Goal: Information Seeking & Learning: Learn about a topic

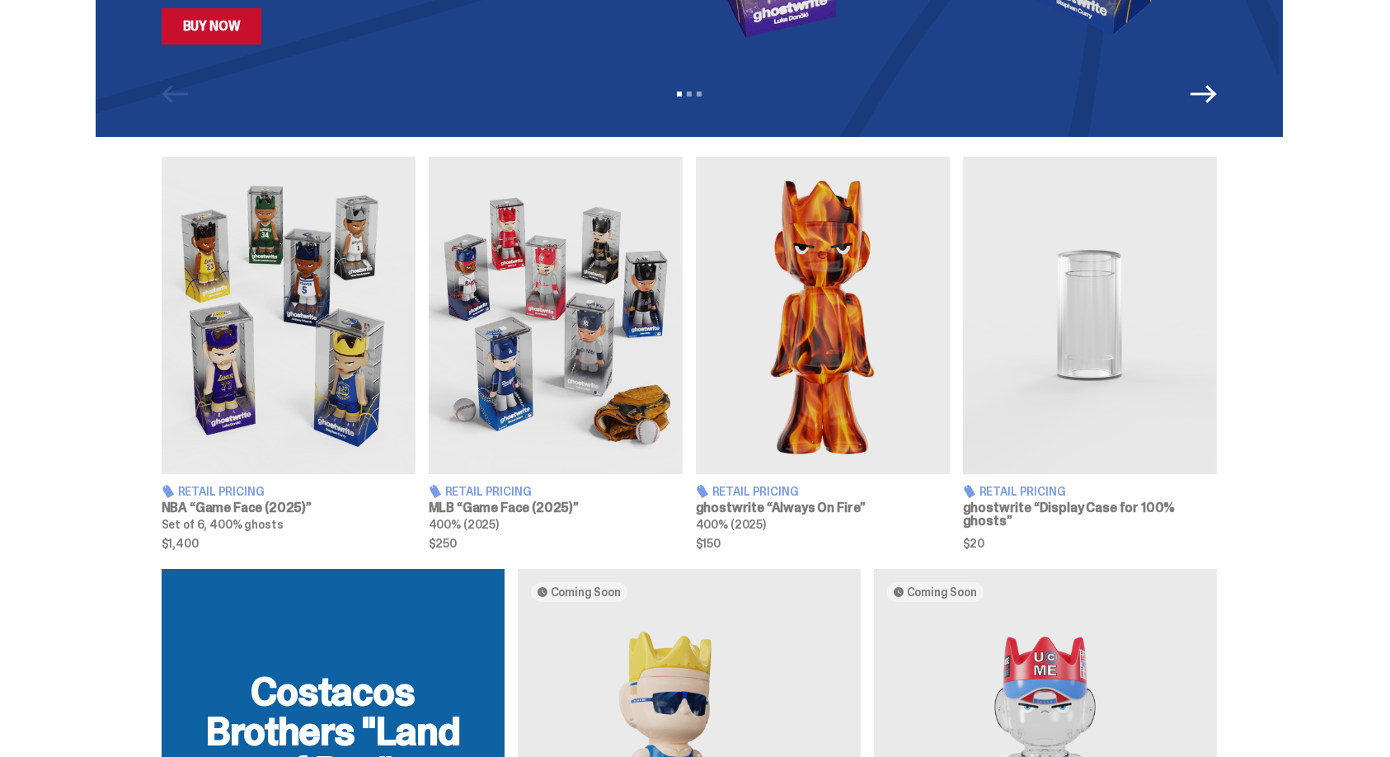
scroll to position [471, 0]
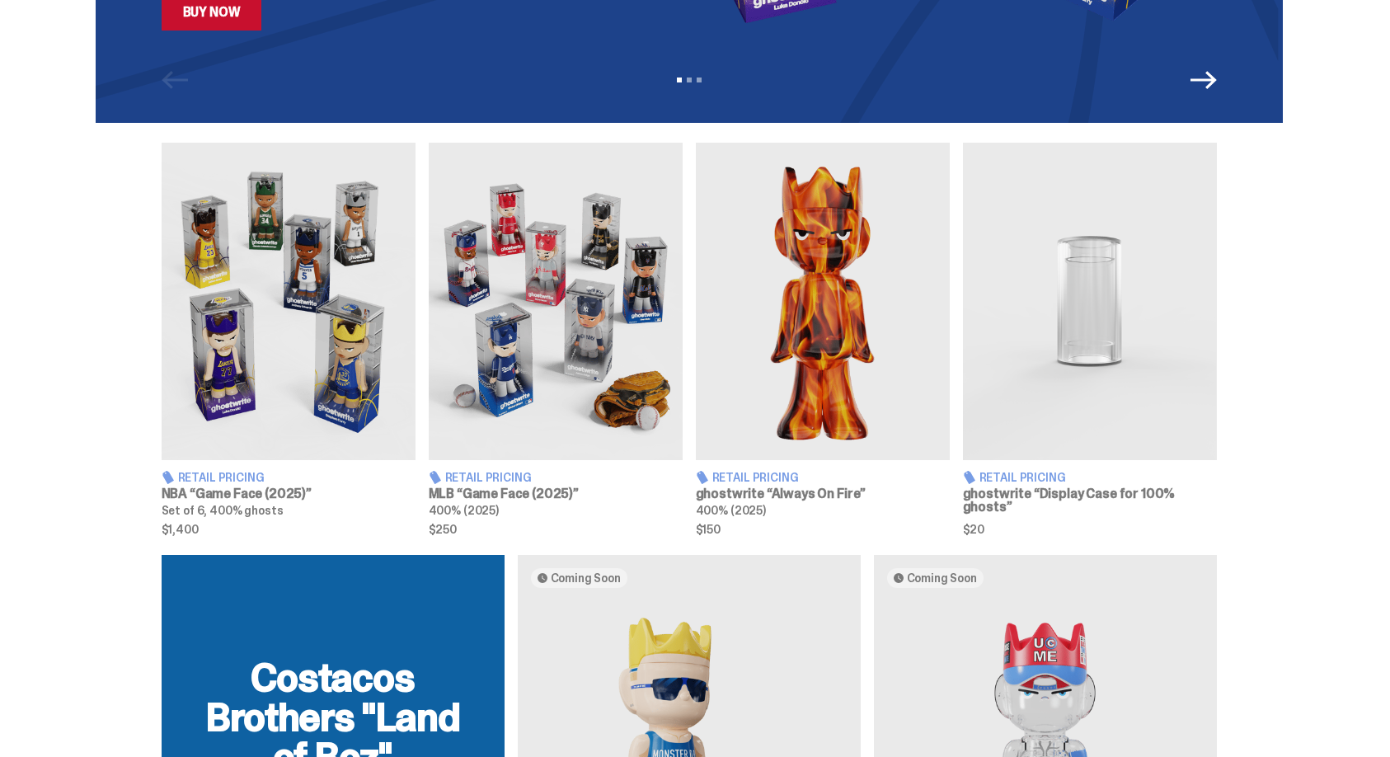
click at [315, 379] on img at bounding box center [289, 301] width 254 height 317
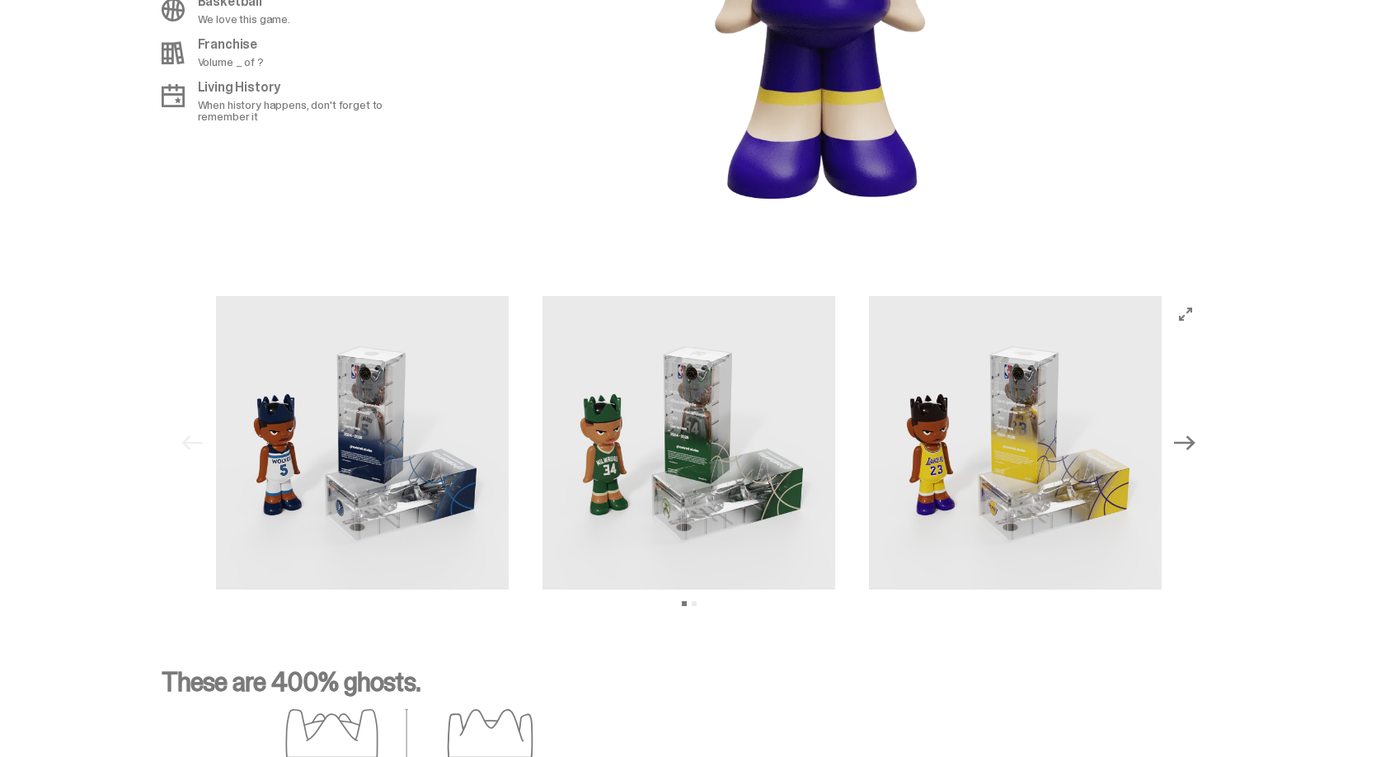
scroll to position [1544, 0]
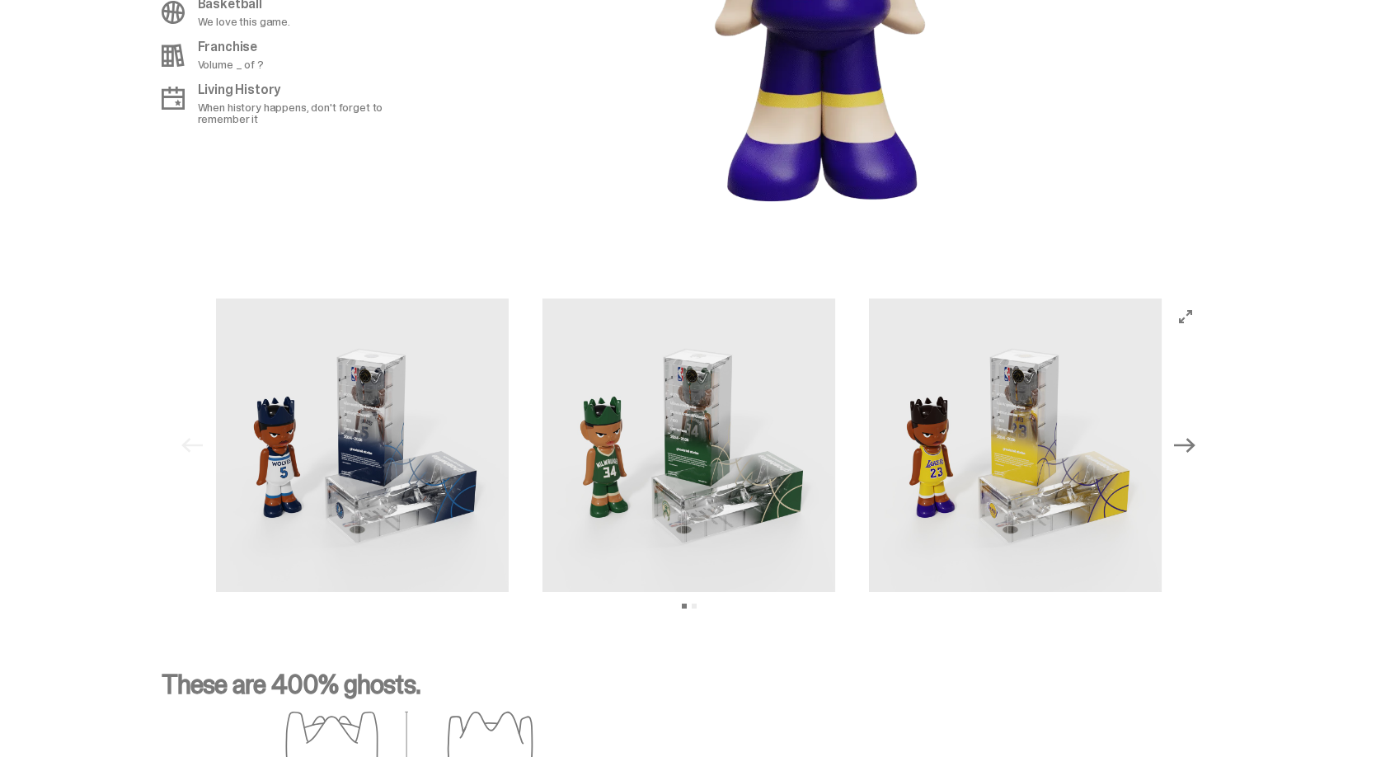
click at [1196, 446] on icon "Next" at bounding box center [1184, 445] width 21 height 21
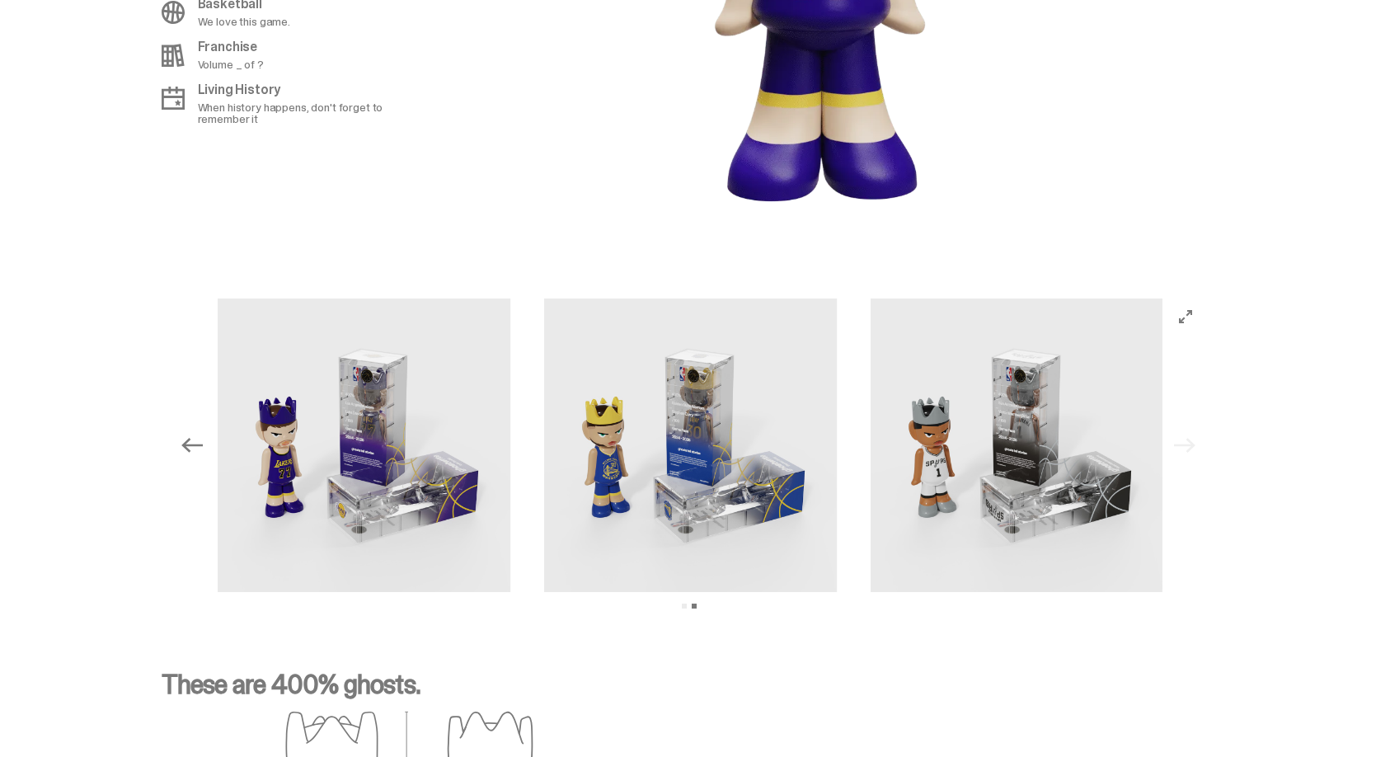
click at [1197, 446] on div "Previous Next View slide 1 View slide 2" at bounding box center [689, 446] width 1029 height 294
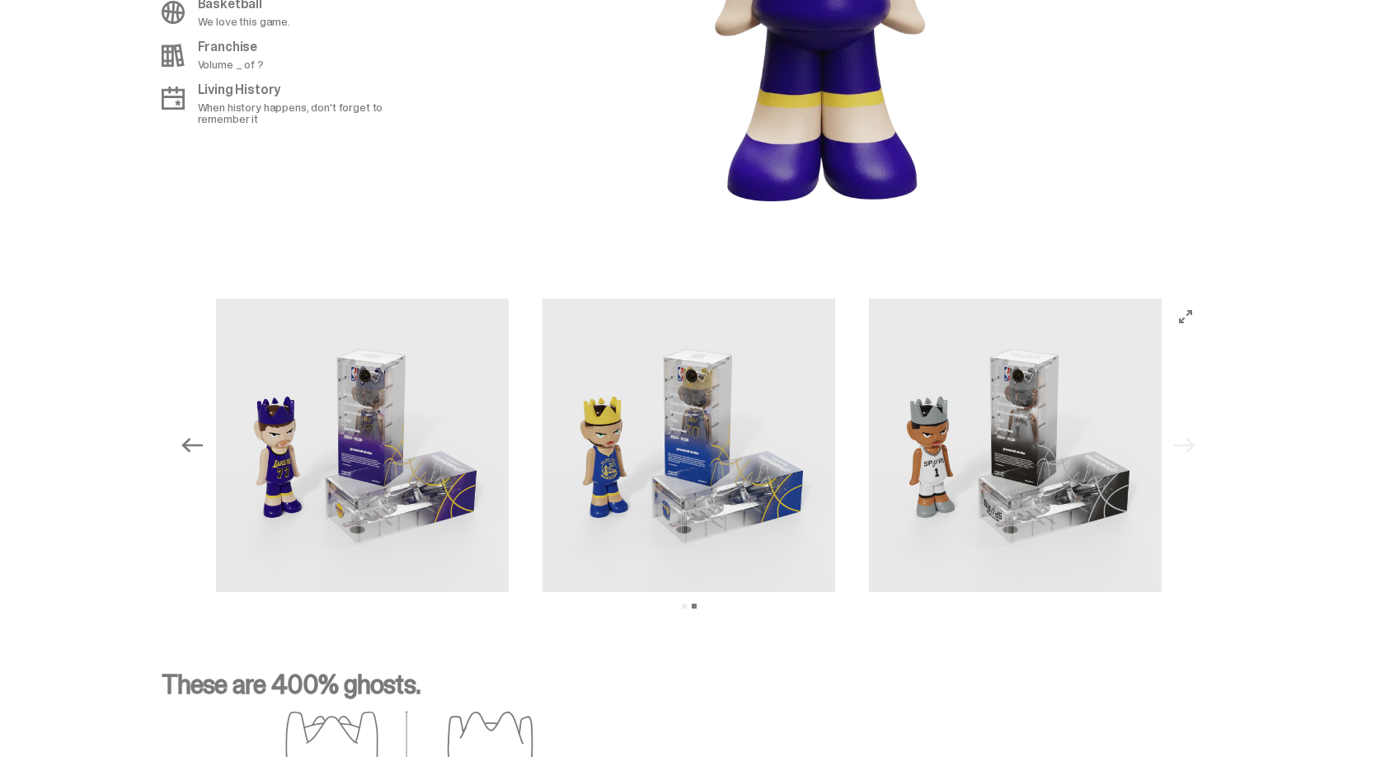
click at [1196, 447] on div "Previous Next View slide 1 View slide 2" at bounding box center [689, 446] width 1029 height 294
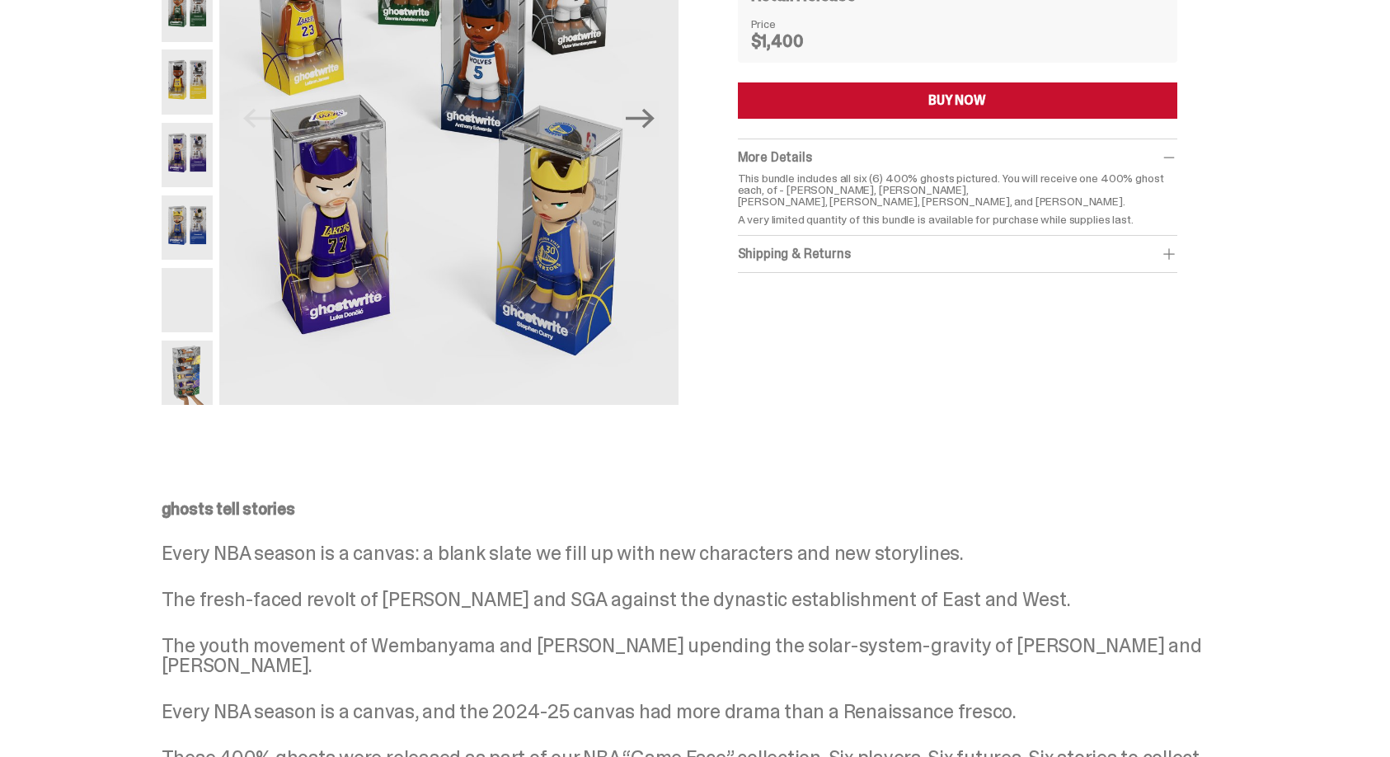
scroll to position [0, 0]
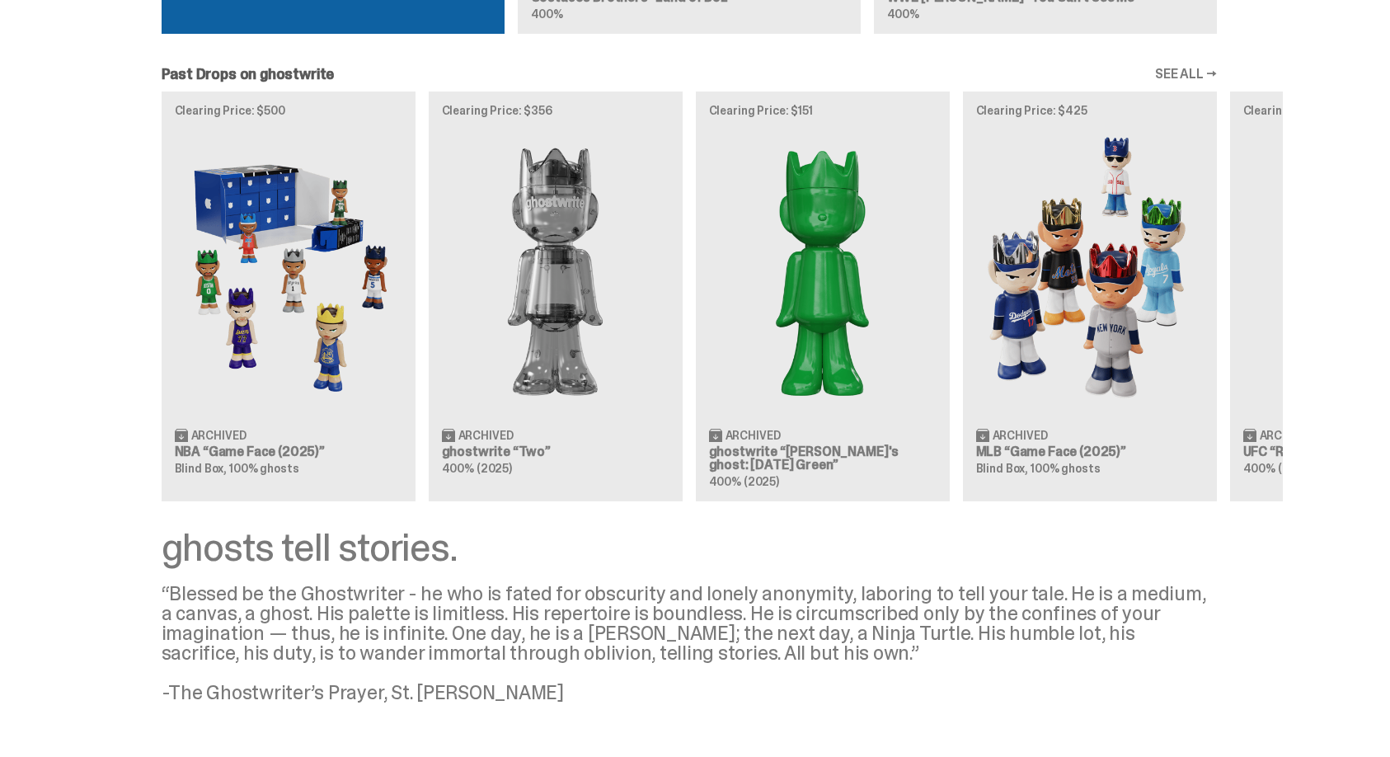
scroll to position [1427, 0]
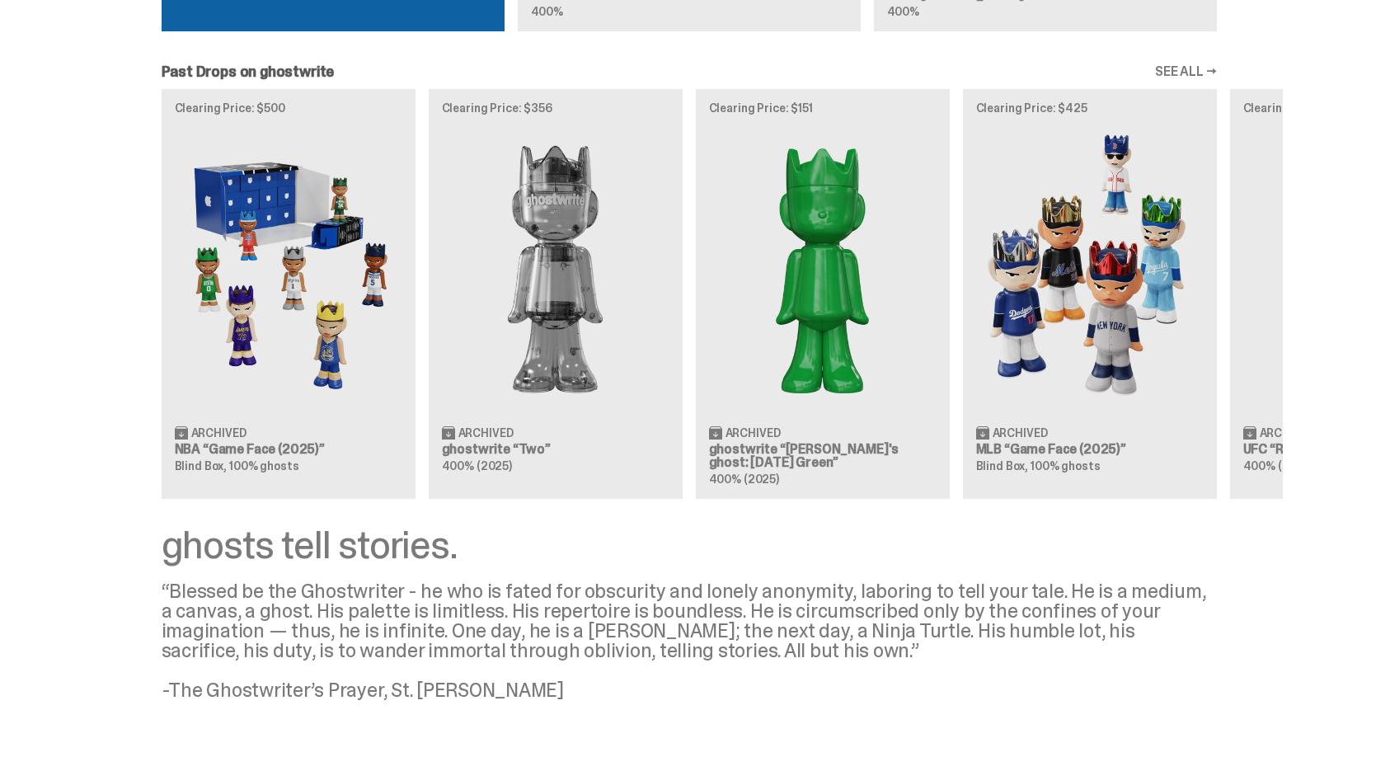
click at [1186, 75] on link "SEE ALL →" at bounding box center [1186, 71] width 62 height 13
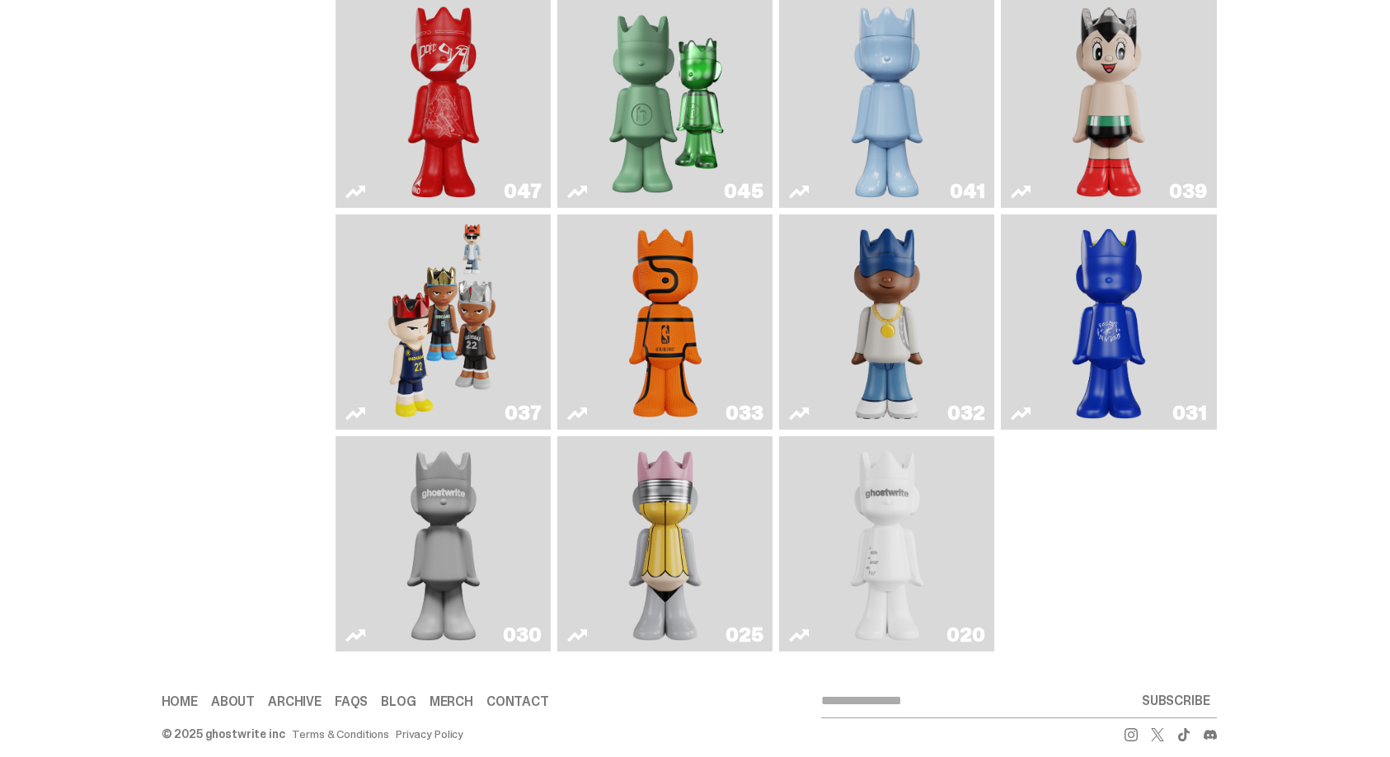
scroll to position [651, 0]
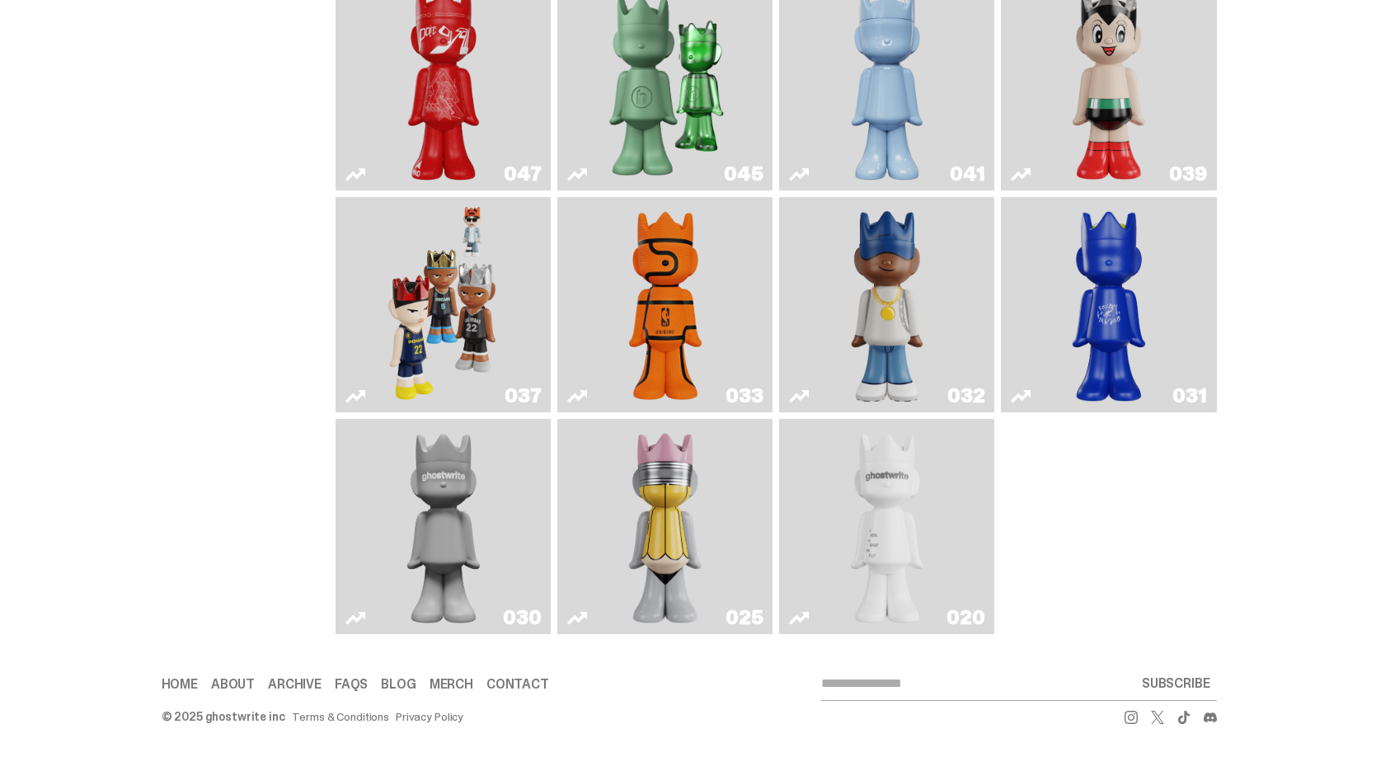
click at [444, 332] on img "Game Face (2024)" at bounding box center [444, 305] width 114 height 202
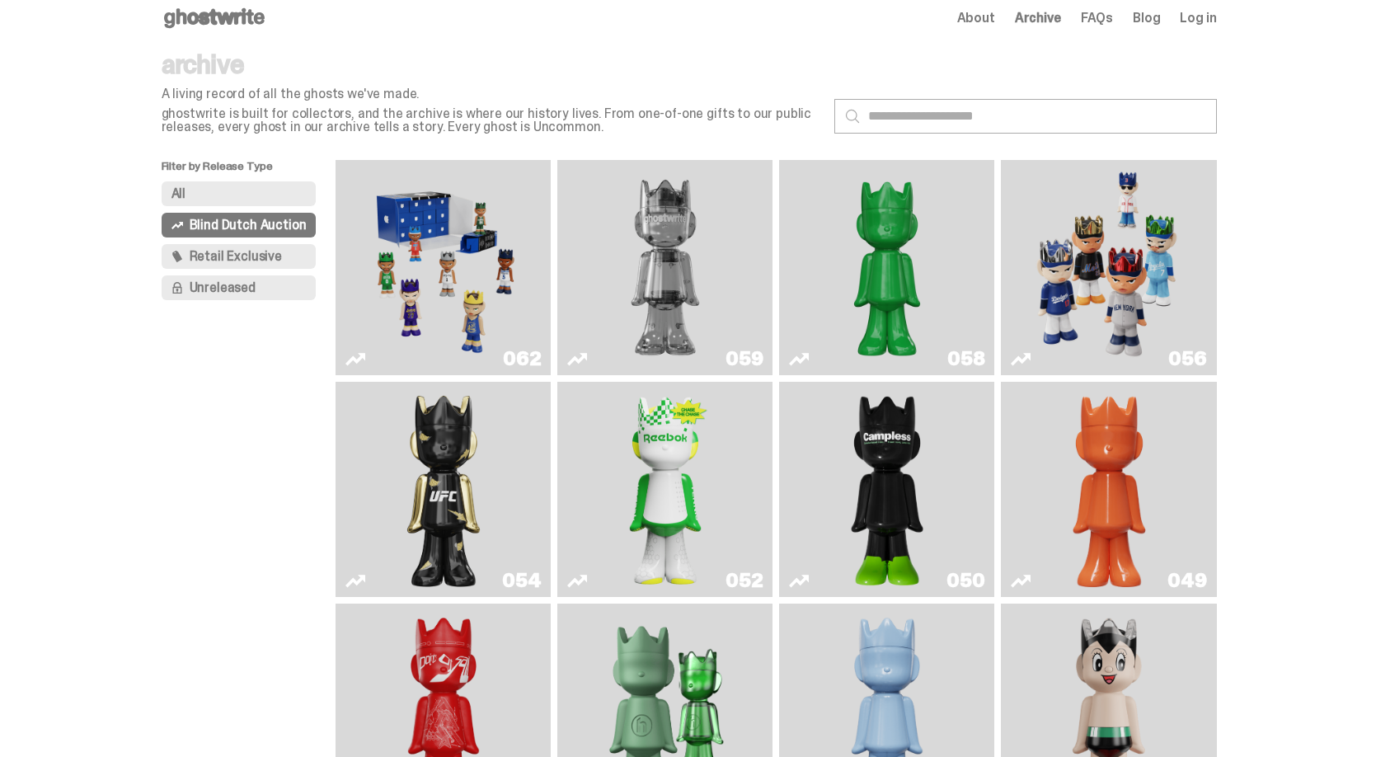
scroll to position [11, 0]
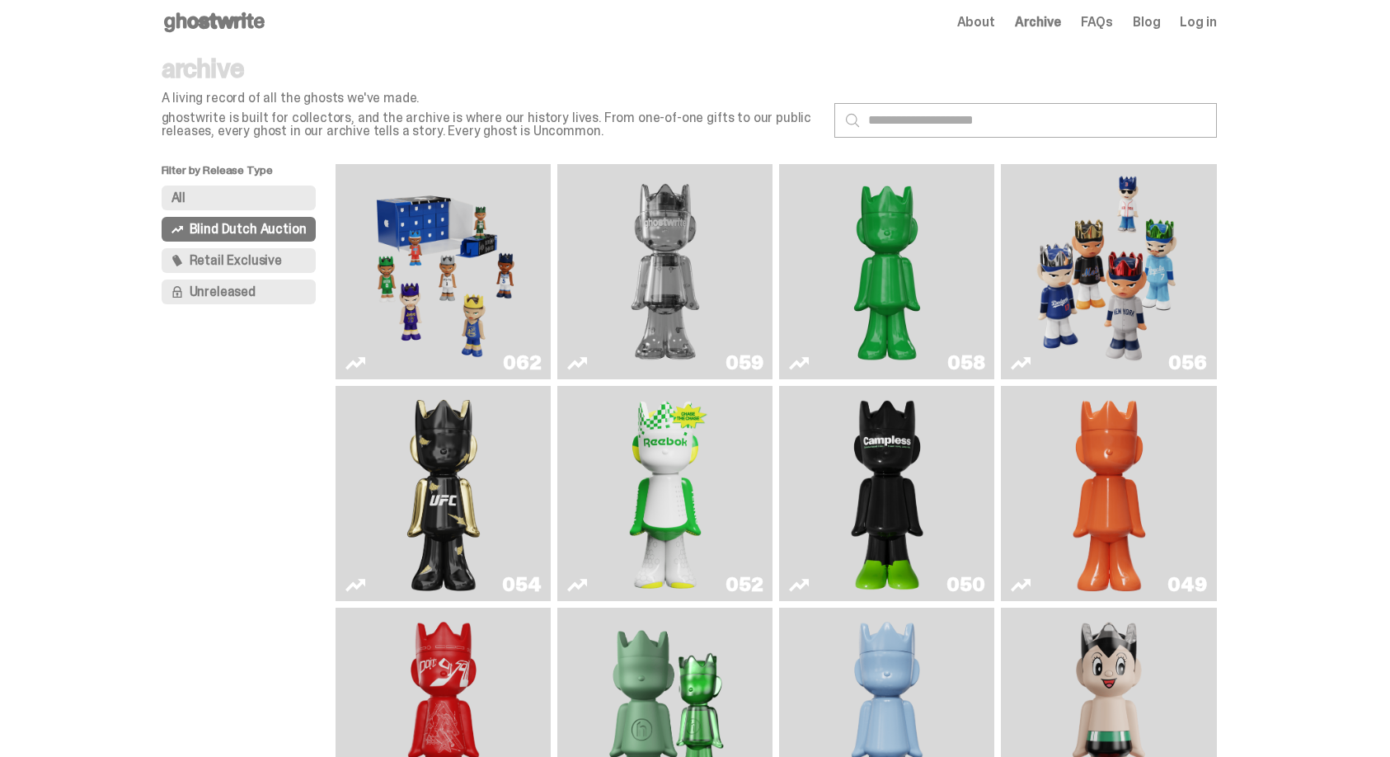
click at [412, 308] on img "Game Face (2025)" at bounding box center [444, 272] width 162 height 202
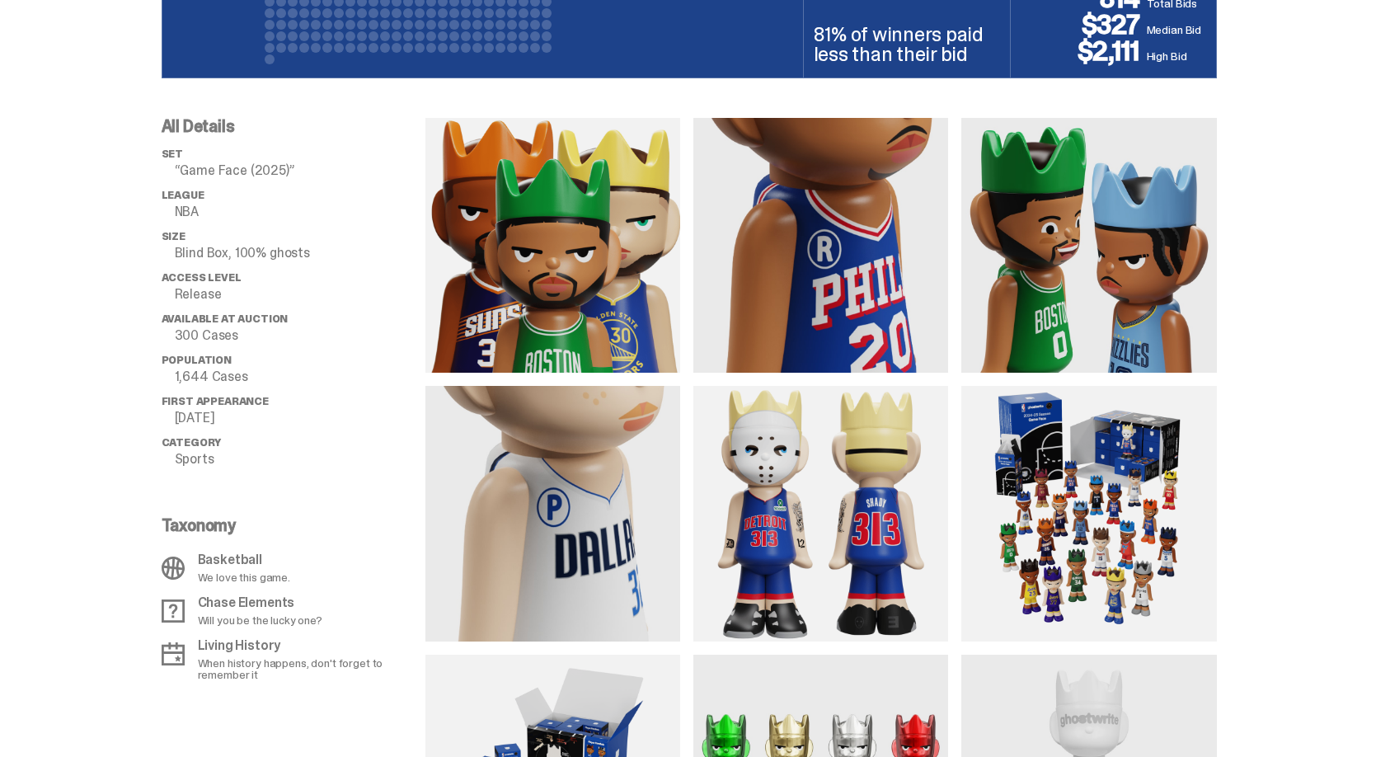
scroll to position [1189, 0]
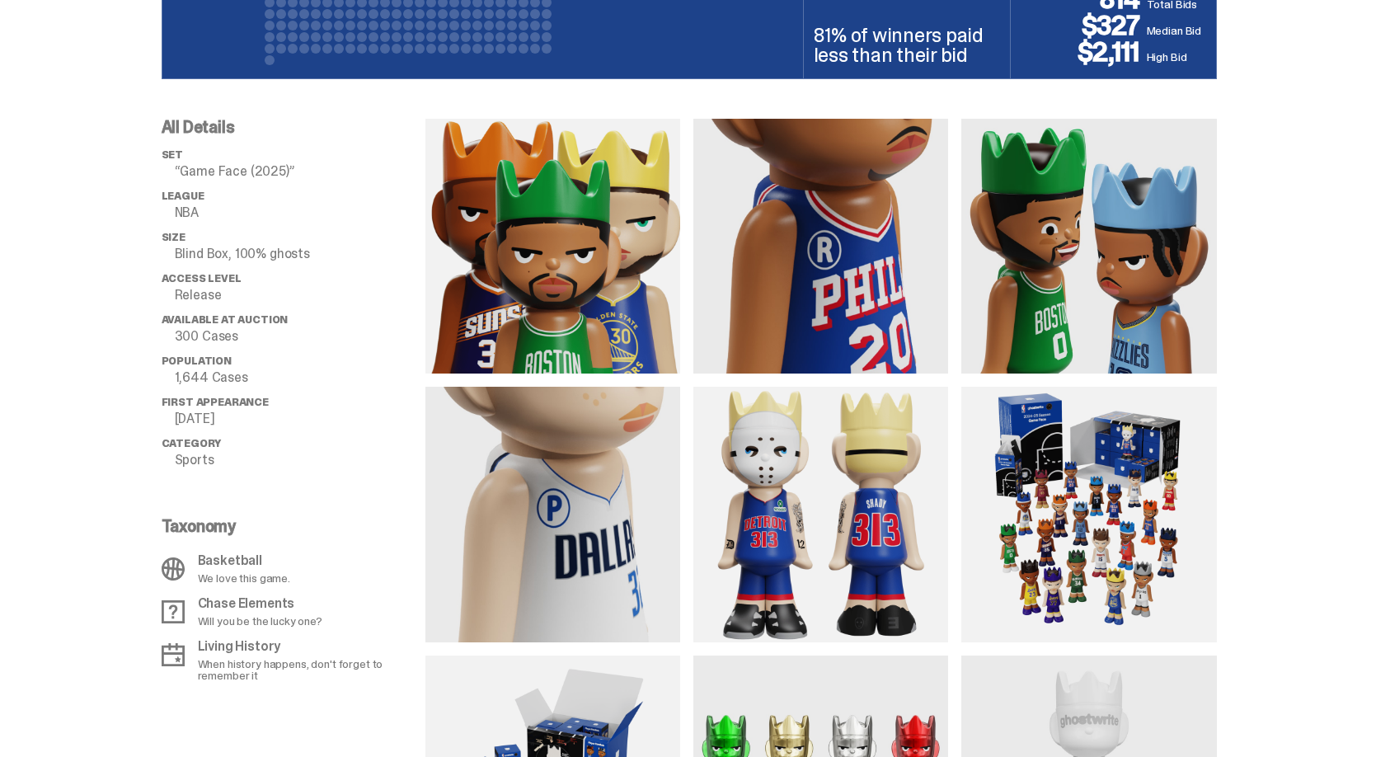
click at [817, 292] on img at bounding box center [821, 246] width 255 height 255
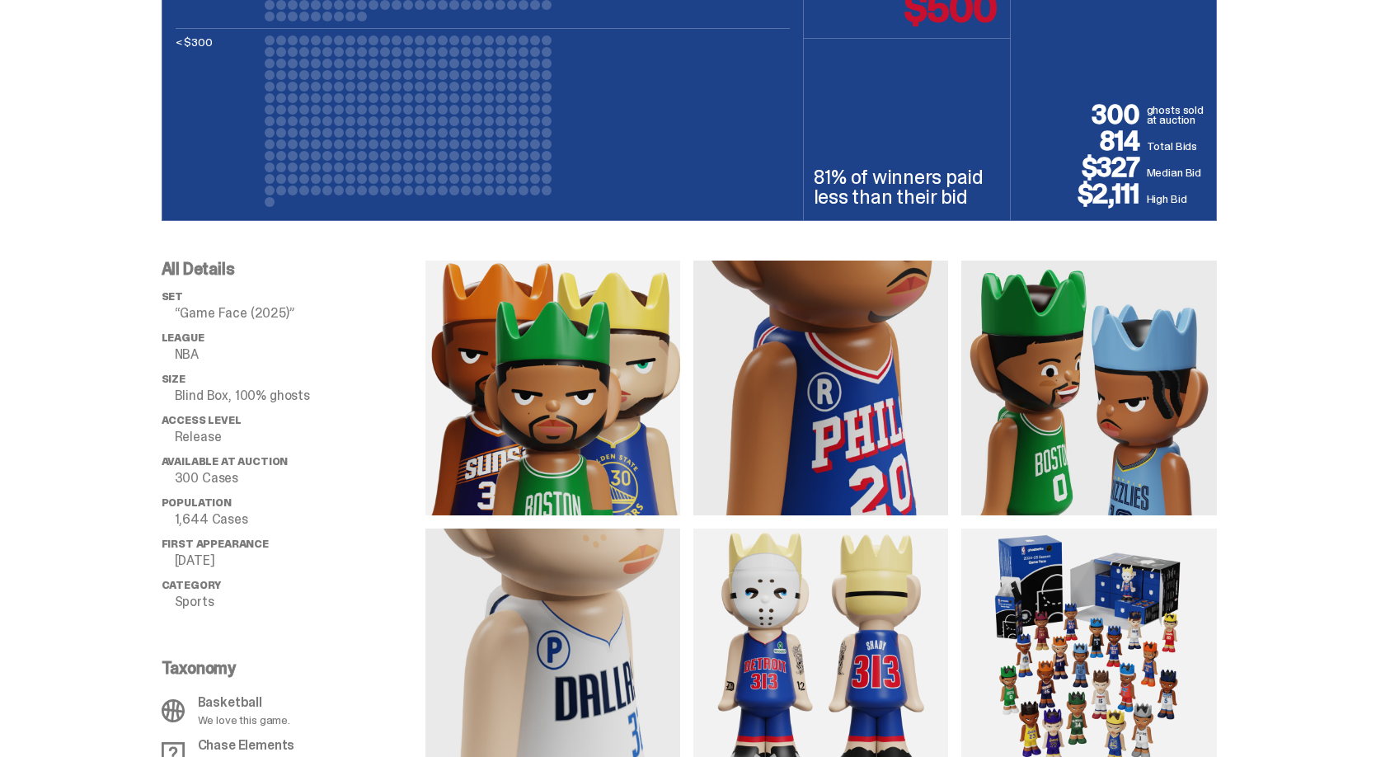
scroll to position [1073, 0]
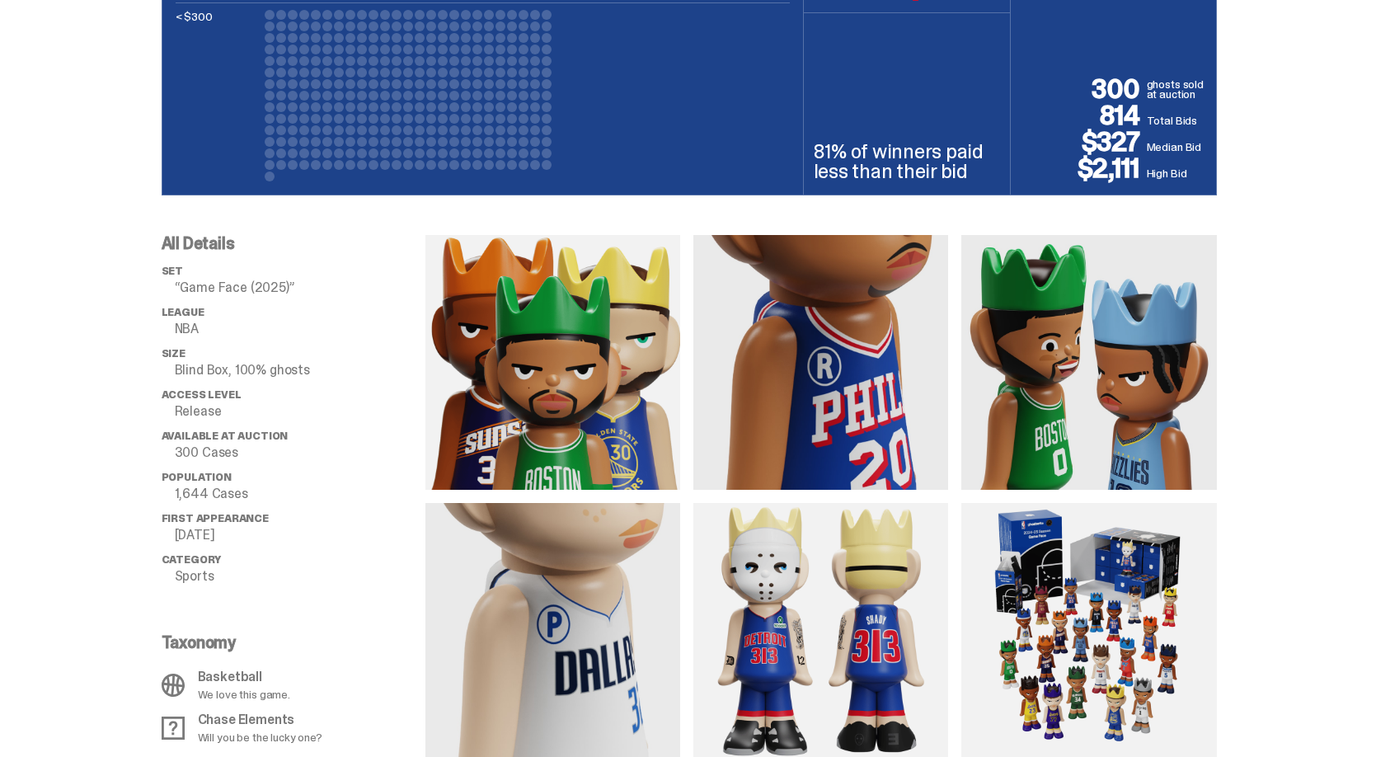
drag, startPoint x: 599, startPoint y: 322, endPoint x: 576, endPoint y: 353, distance: 37.8
click at [576, 354] on img at bounding box center [553, 362] width 255 height 255
click at [538, 355] on img at bounding box center [553, 362] width 255 height 255
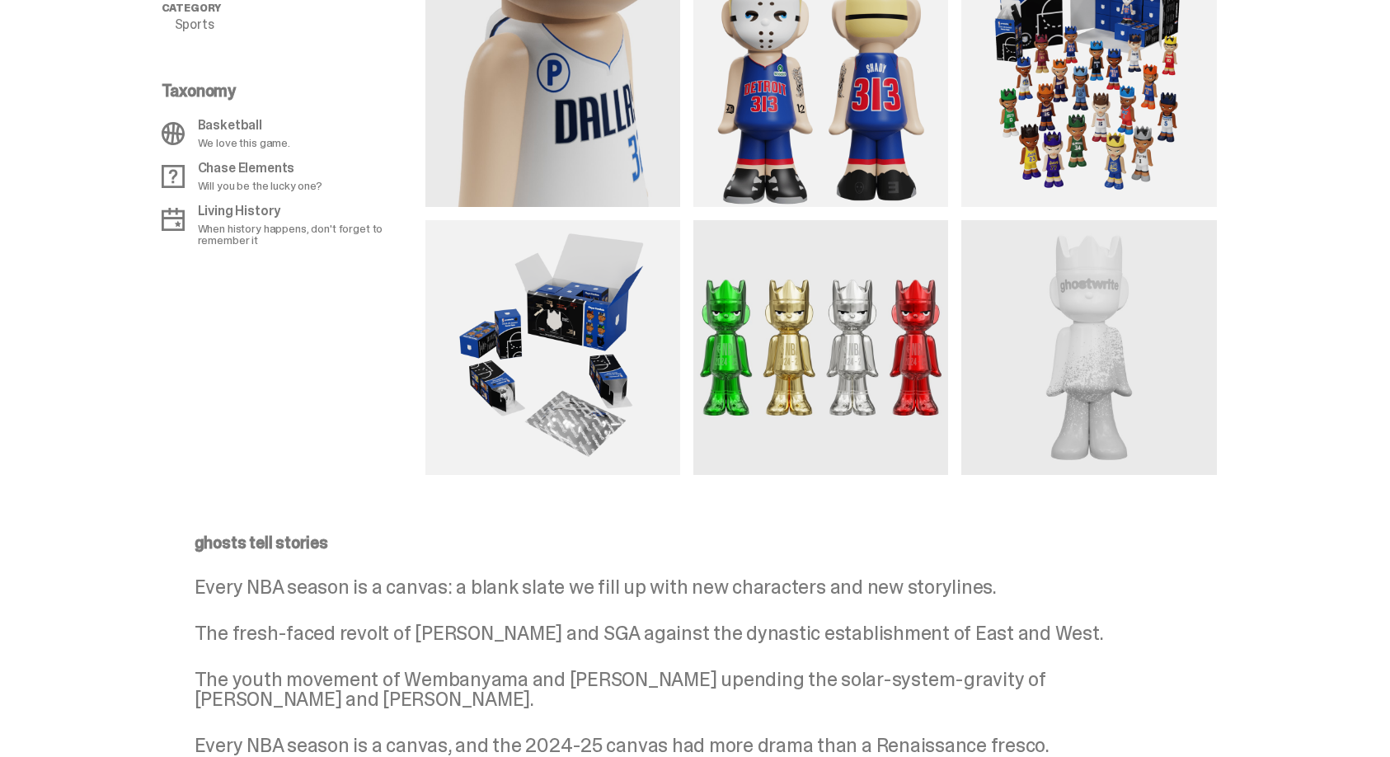
scroll to position [1620, 0]
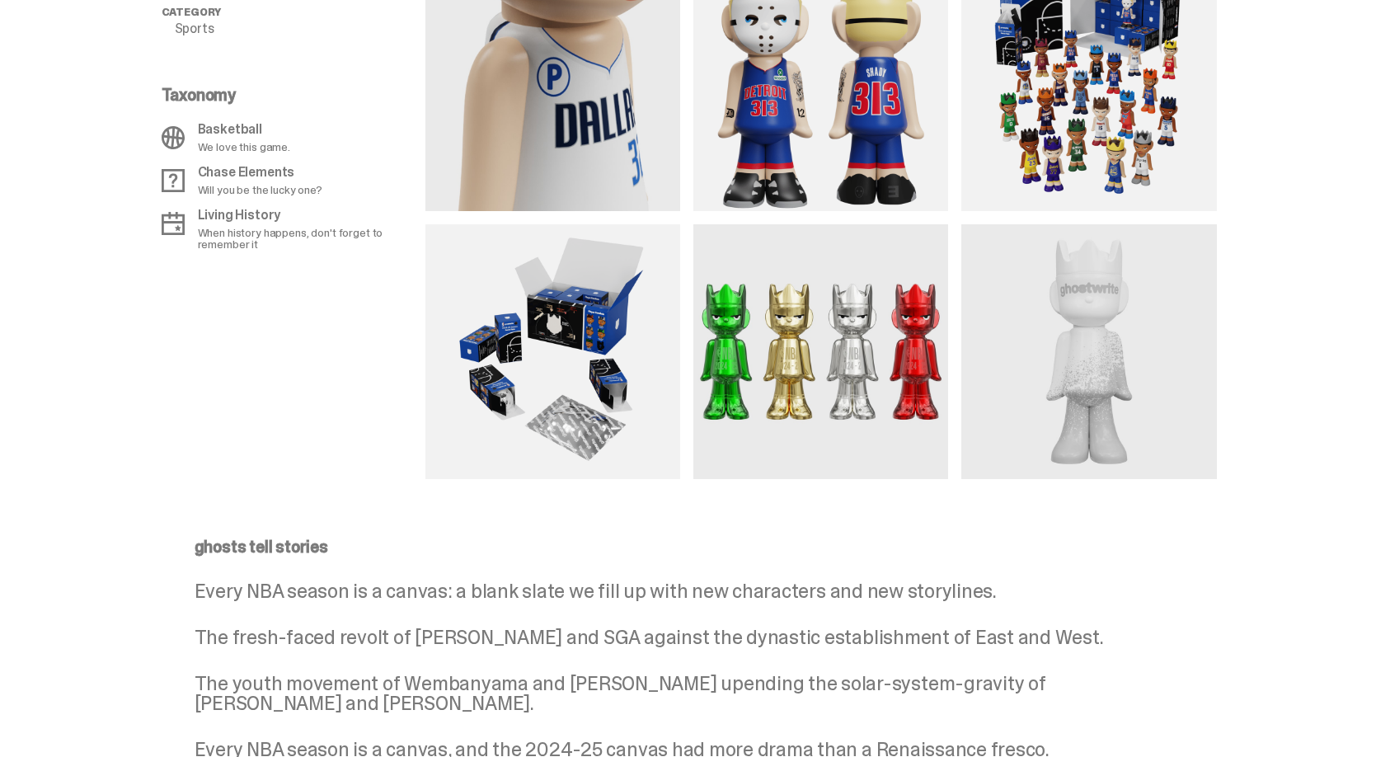
click at [842, 372] on img at bounding box center [821, 351] width 255 height 255
click at [874, 373] on img at bounding box center [821, 351] width 255 height 255
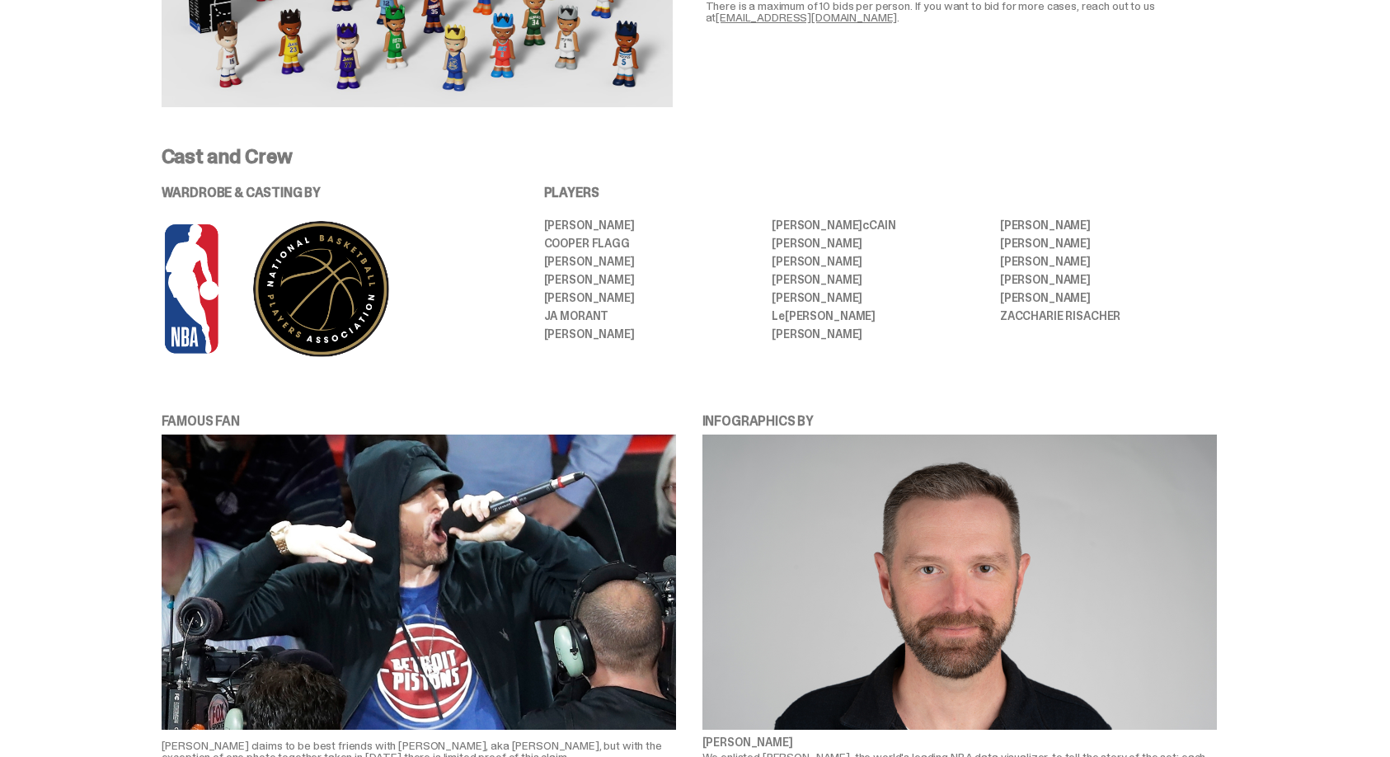
scroll to position [3309, 0]
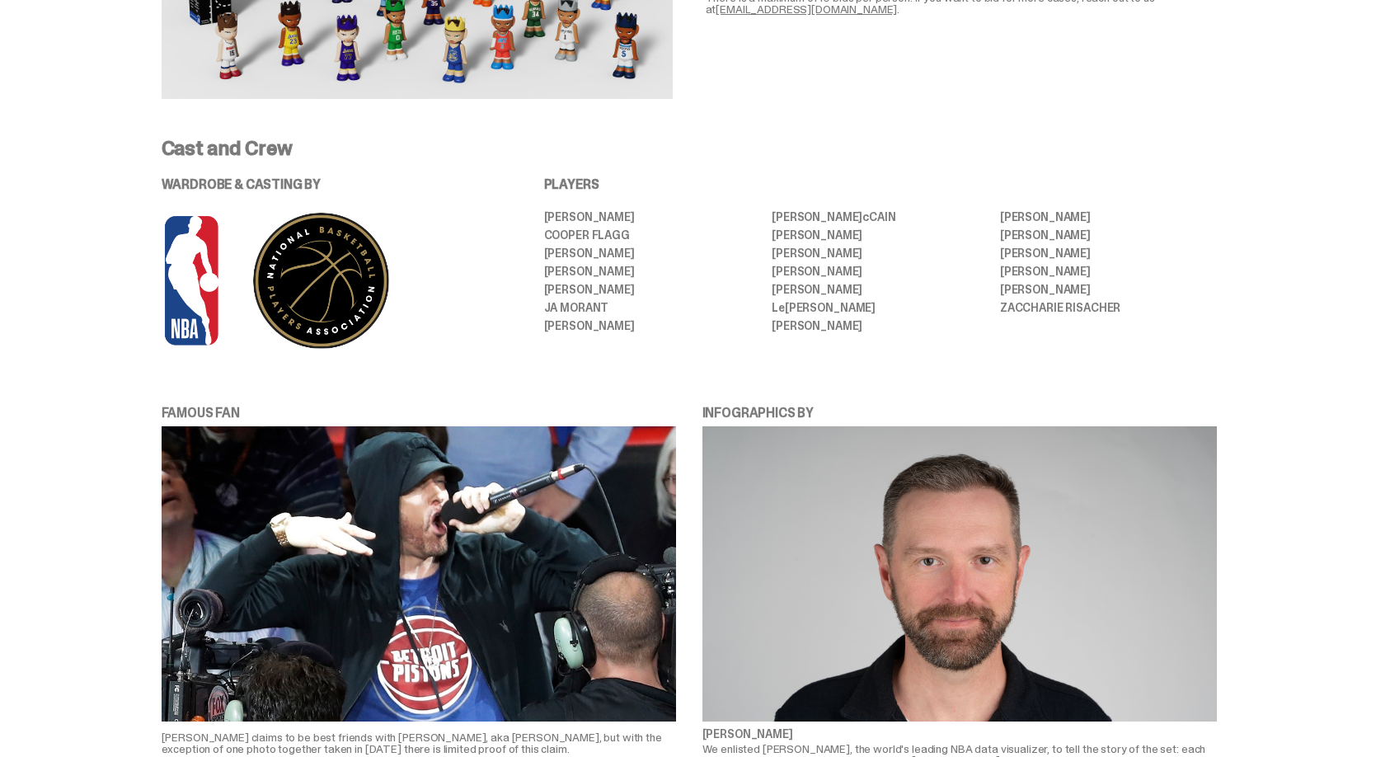
drag, startPoint x: 613, startPoint y: 309, endPoint x: 538, endPoint y: 313, distance: 74.3
click at [538, 313] on div "WARDROBE & CASTING BY PLAYERS [PERSON_NAME] [PERSON_NAME] [PERSON_NAME] [PERSON…" at bounding box center [690, 264] width 1056 height 172
drag, startPoint x: 855, startPoint y: 330, endPoint x: 774, endPoint y: 332, distance: 80.9
click at [774, 332] on div "PLAYERS [PERSON_NAME] [PERSON_NAME] [PERSON_NAME] [PERSON_NAME] [PERSON_NAME] […" at bounding box center [880, 264] width 673 height 172
click at [829, 341] on div "PLAYERS [PERSON_NAME] [PERSON_NAME] [PERSON_NAME] [PERSON_NAME] [PERSON_NAME] […" at bounding box center [880, 264] width 673 height 172
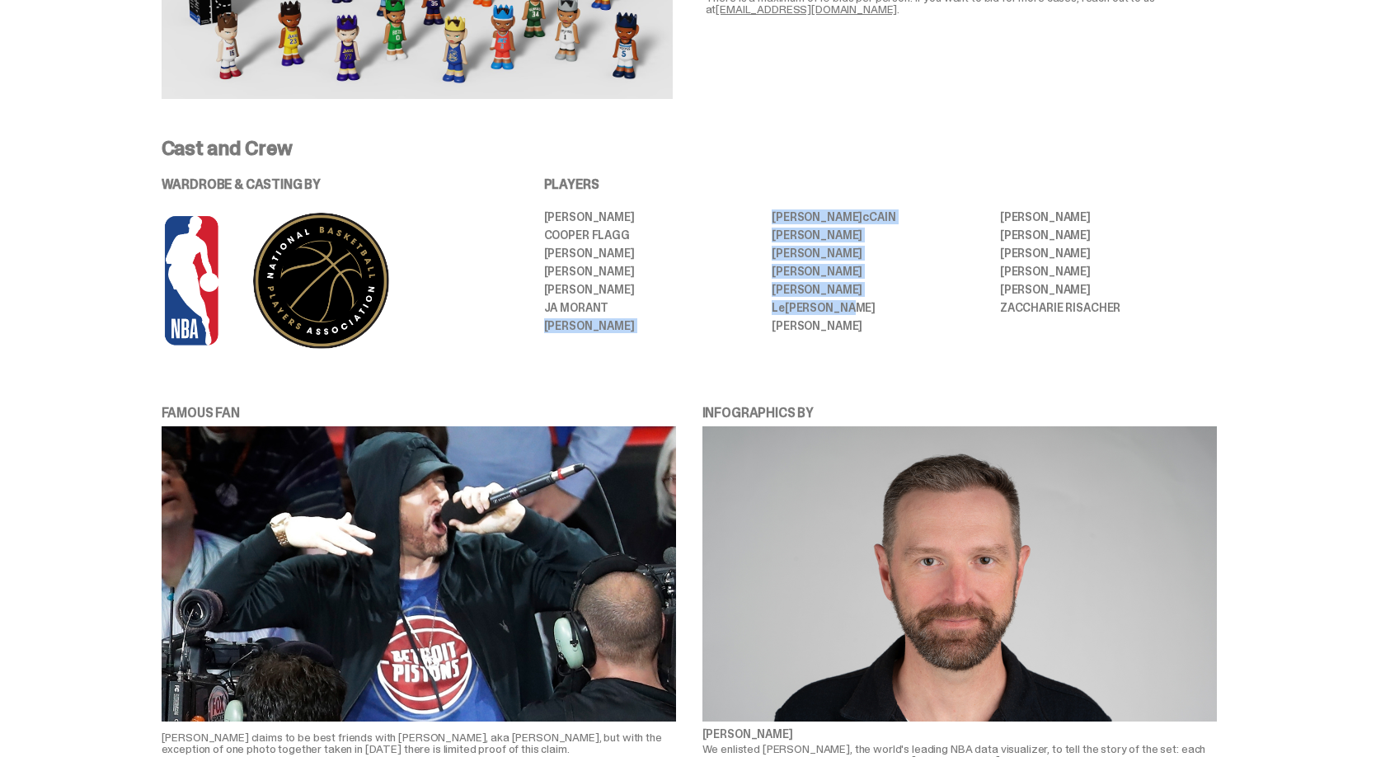
drag, startPoint x: 863, startPoint y: 307, endPoint x: 854, endPoint y: 331, distance: 25.6
click at [769, 313] on ul "[PERSON_NAME] [PERSON_NAME] [PERSON_NAME] [PERSON_NAME] [PERSON_NAME] [PERSON_N…" at bounding box center [880, 271] width 673 height 121
click at [921, 326] on li "[PERSON_NAME]" at bounding box center [880, 326] width 217 height 12
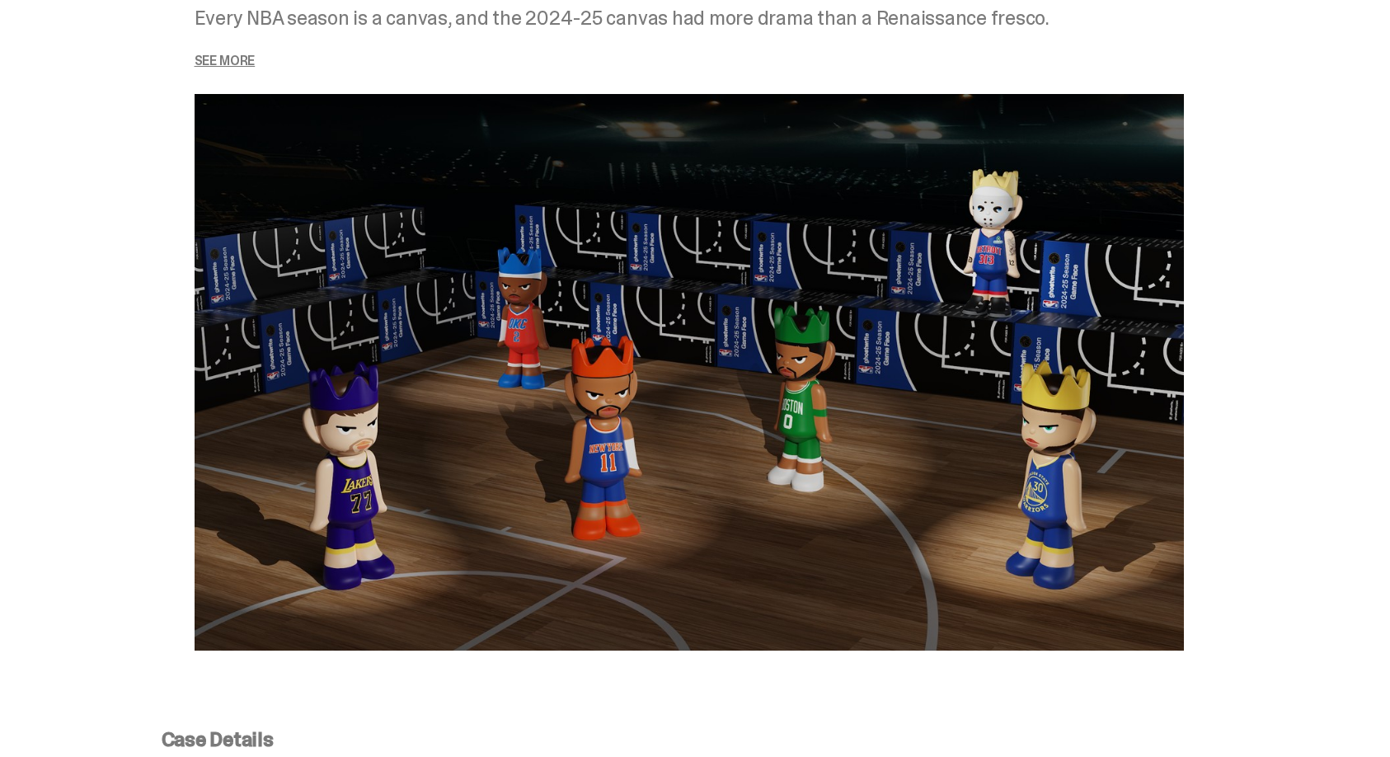
scroll to position [2363, 0]
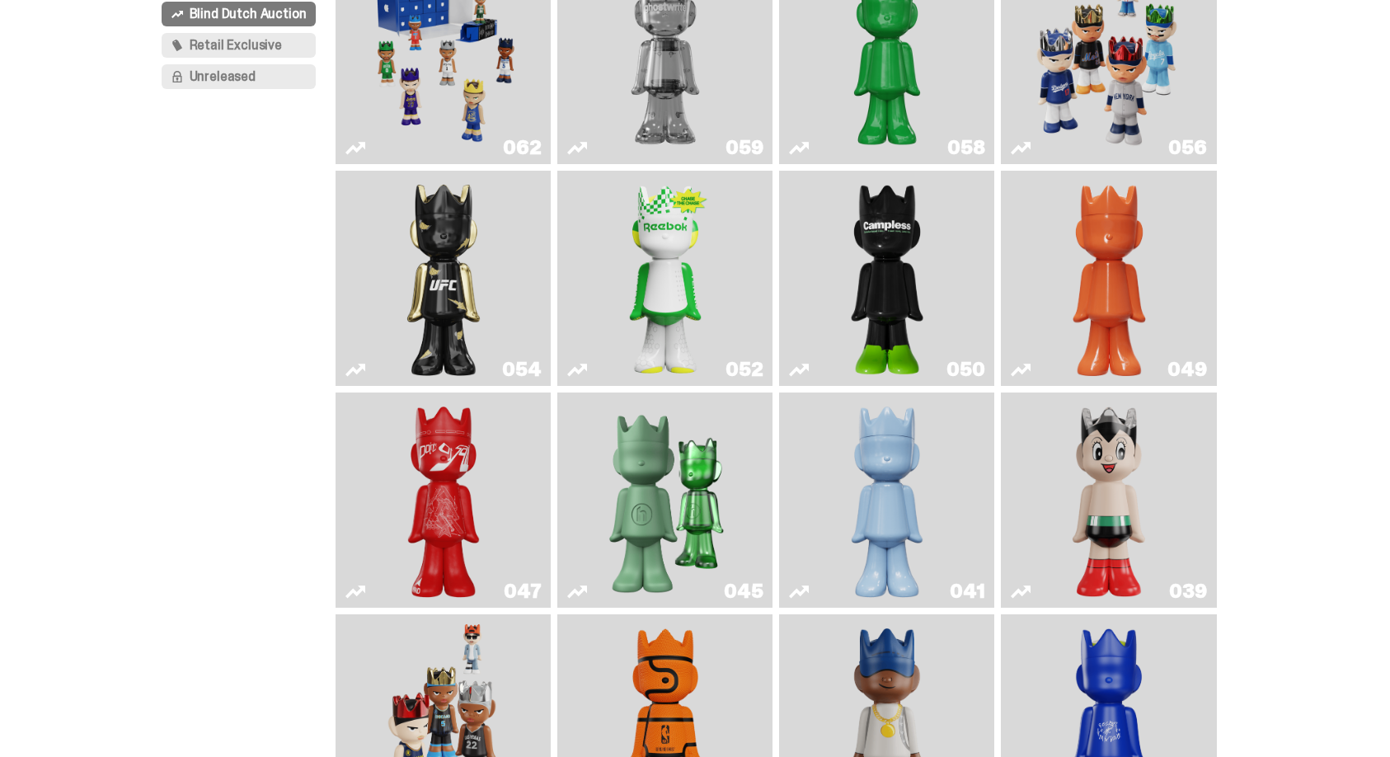
scroll to position [223, 0]
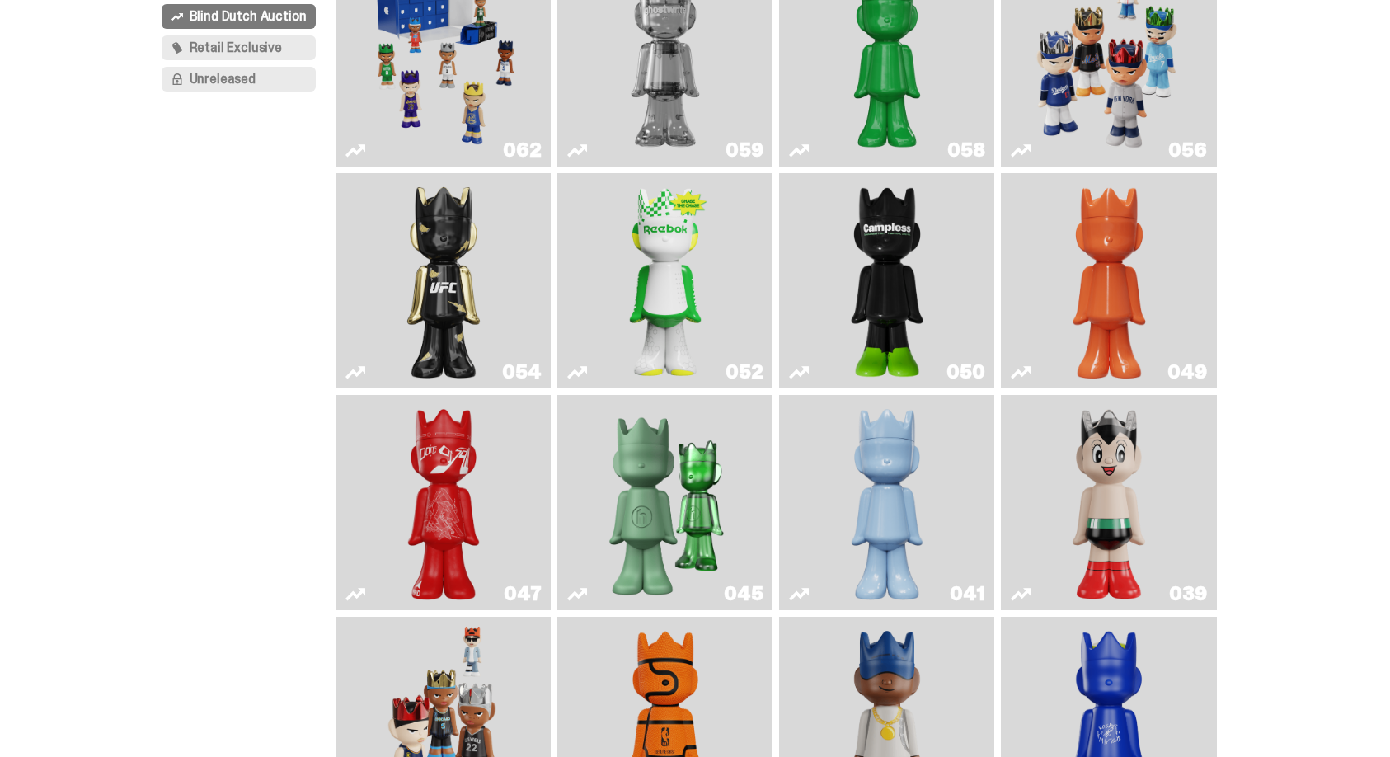
click at [1179, 95] on img "Game Face (2025)" at bounding box center [1109, 59] width 162 height 202
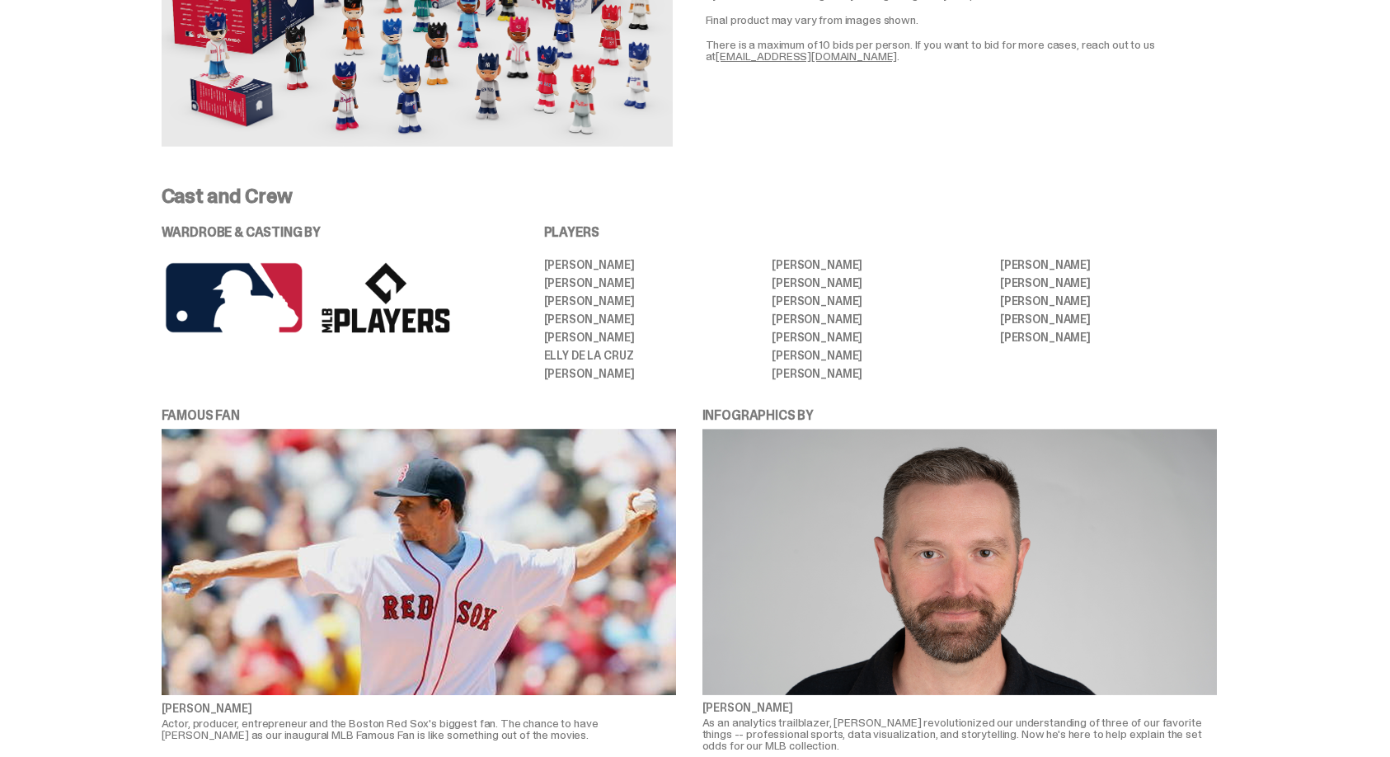
scroll to position [3337, 0]
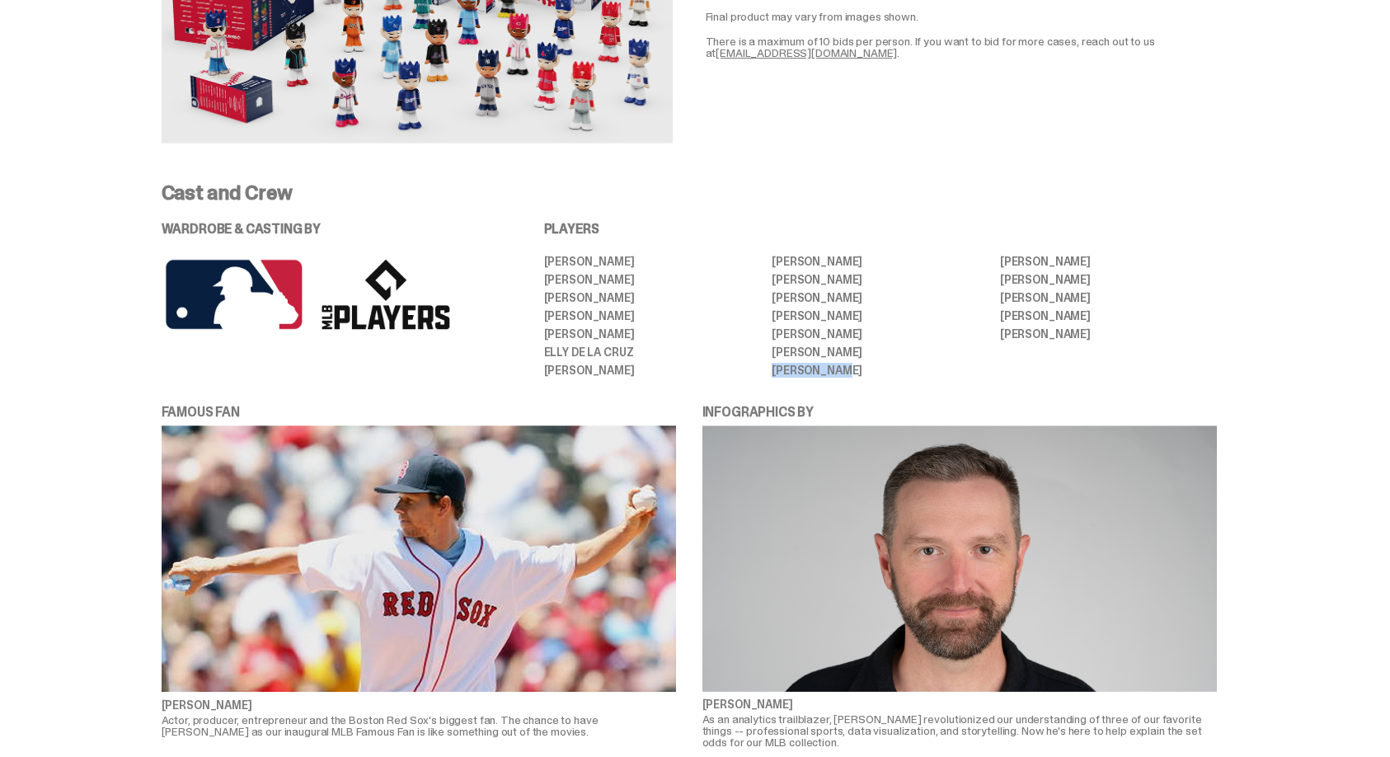
drag, startPoint x: 851, startPoint y: 351, endPoint x: 915, endPoint y: 365, distance: 65.0
click at [778, 364] on li "[PERSON_NAME]" at bounding box center [880, 370] width 217 height 12
drag, startPoint x: 1107, startPoint y: 259, endPoint x: 1005, endPoint y: 261, distance: 102.3
click at [1005, 274] on li "[PERSON_NAME]" at bounding box center [1108, 280] width 217 height 12
copy li "[PERSON_NAME]"
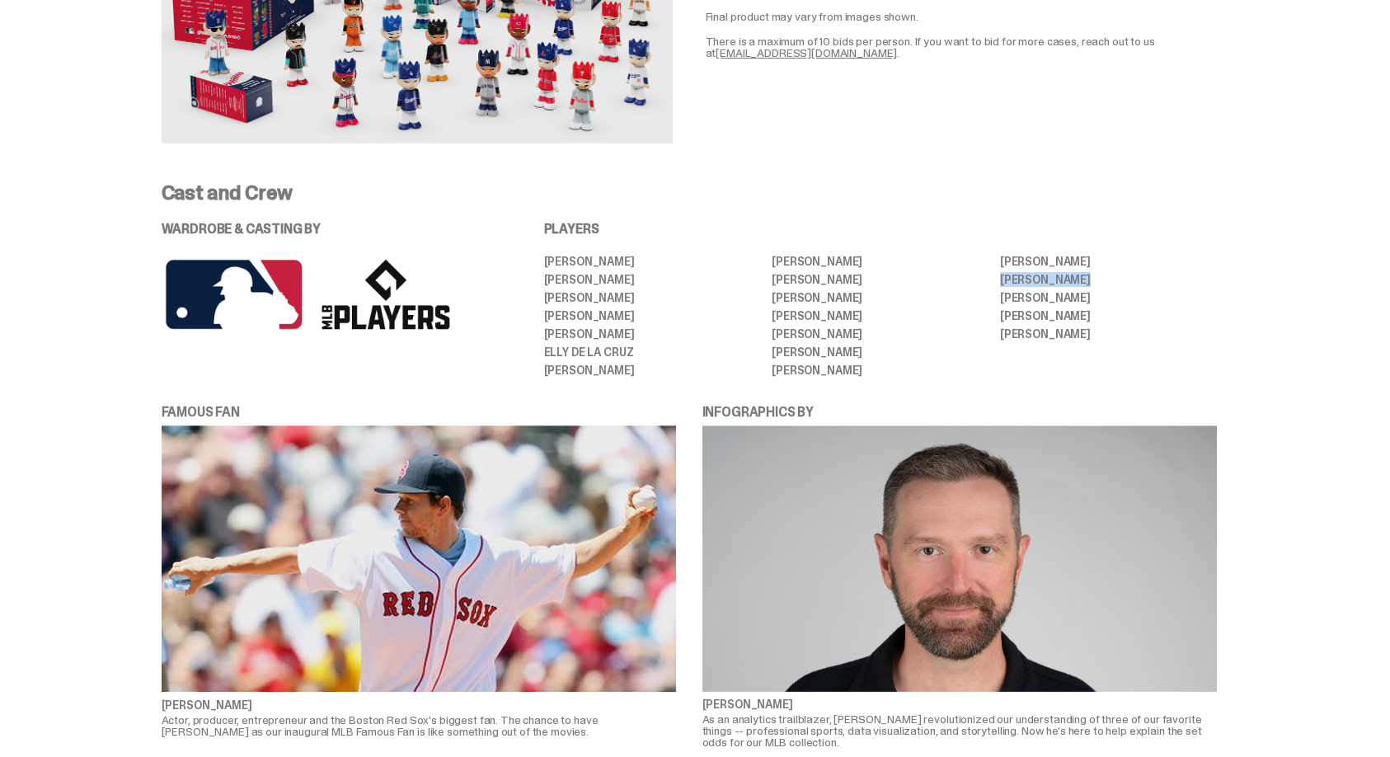
drag, startPoint x: 651, startPoint y: 348, endPoint x: 533, endPoint y: 243, distance: 158.3
click at [533, 243] on div "WARDROBE & CASTING BY PLAYERS [PERSON_NAME] [PERSON_NAME] [PERSON_NAME] [PERSON…" at bounding box center [690, 299] width 1056 height 153
copy ul "[PERSON_NAME] [PERSON_NAME] [PERSON_NAME] [PERSON_NAME] [PERSON_NAME] [PERSON_N…"
click at [548, 253] on div "WARDROBE & CASTING BY PLAYERS [PERSON_NAME] [PERSON_NAME] [PERSON_NAME] [PERSON…" at bounding box center [690, 299] width 1056 height 153
drag, startPoint x: 648, startPoint y: 258, endPoint x: 581, endPoint y: 285, distance: 72.9
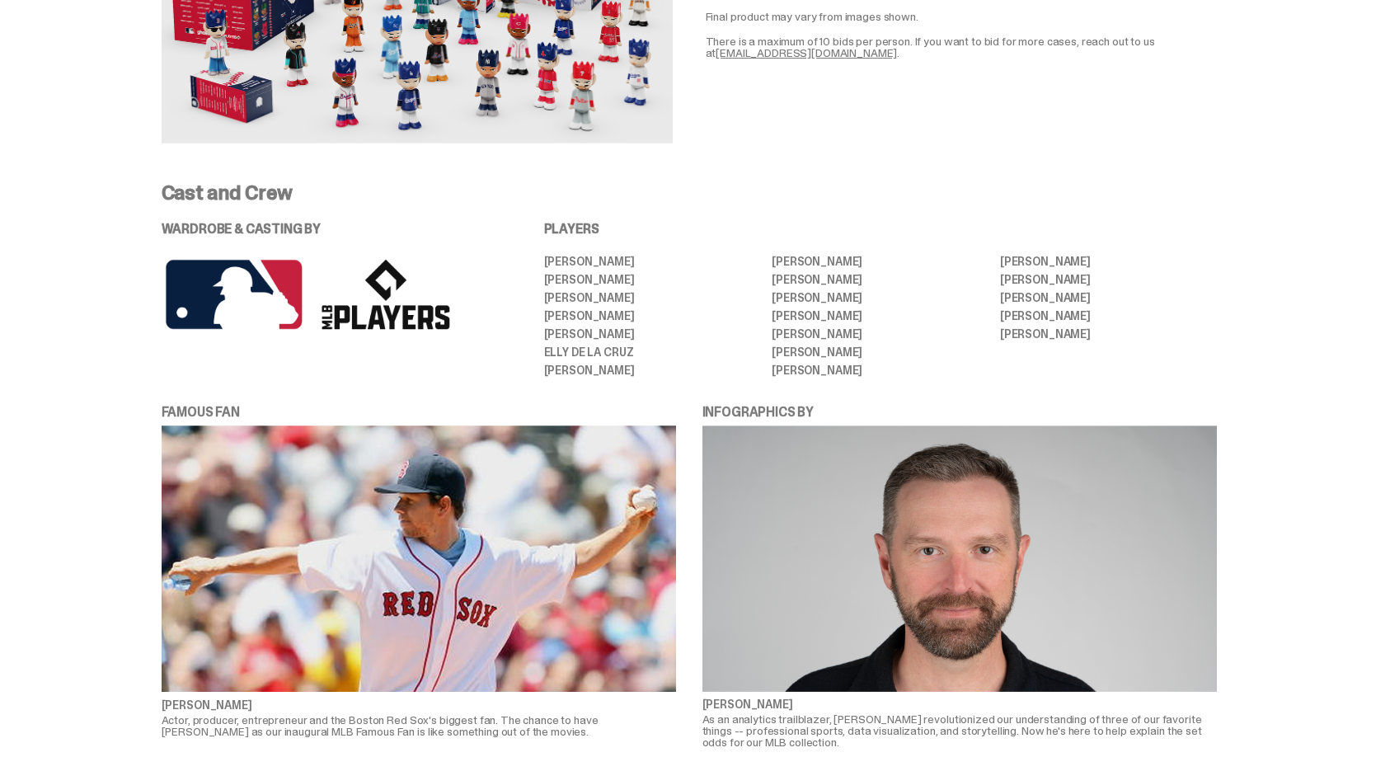
click at [544, 261] on div "WARDROBE & CASTING BY PLAYERS [PERSON_NAME] [PERSON_NAME] [PERSON_NAME] [PERSON…" at bounding box center [690, 299] width 1056 height 153
click at [664, 286] on ul "[PERSON_NAME] [PERSON_NAME] [PERSON_NAME] [PERSON_NAME] [PERSON_NAME] [PERSON_N…" at bounding box center [880, 316] width 673 height 120
click at [644, 292] on li "[PERSON_NAME]" at bounding box center [652, 298] width 217 height 12
copy li "[PERSON_NAME]"
drag, startPoint x: 830, startPoint y: 313, endPoint x: 779, endPoint y: 317, distance: 50.5
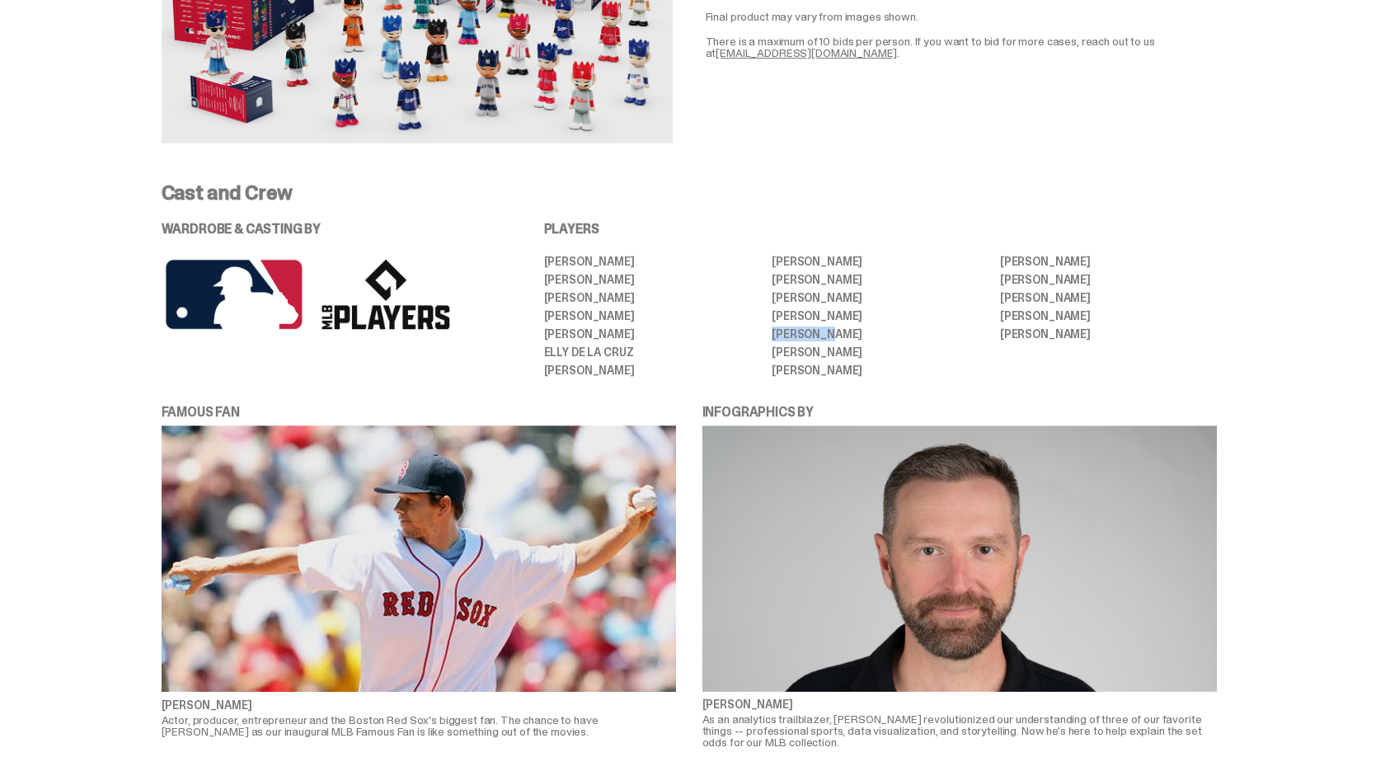
click at [779, 328] on li "[PERSON_NAME]" at bounding box center [880, 334] width 217 height 12
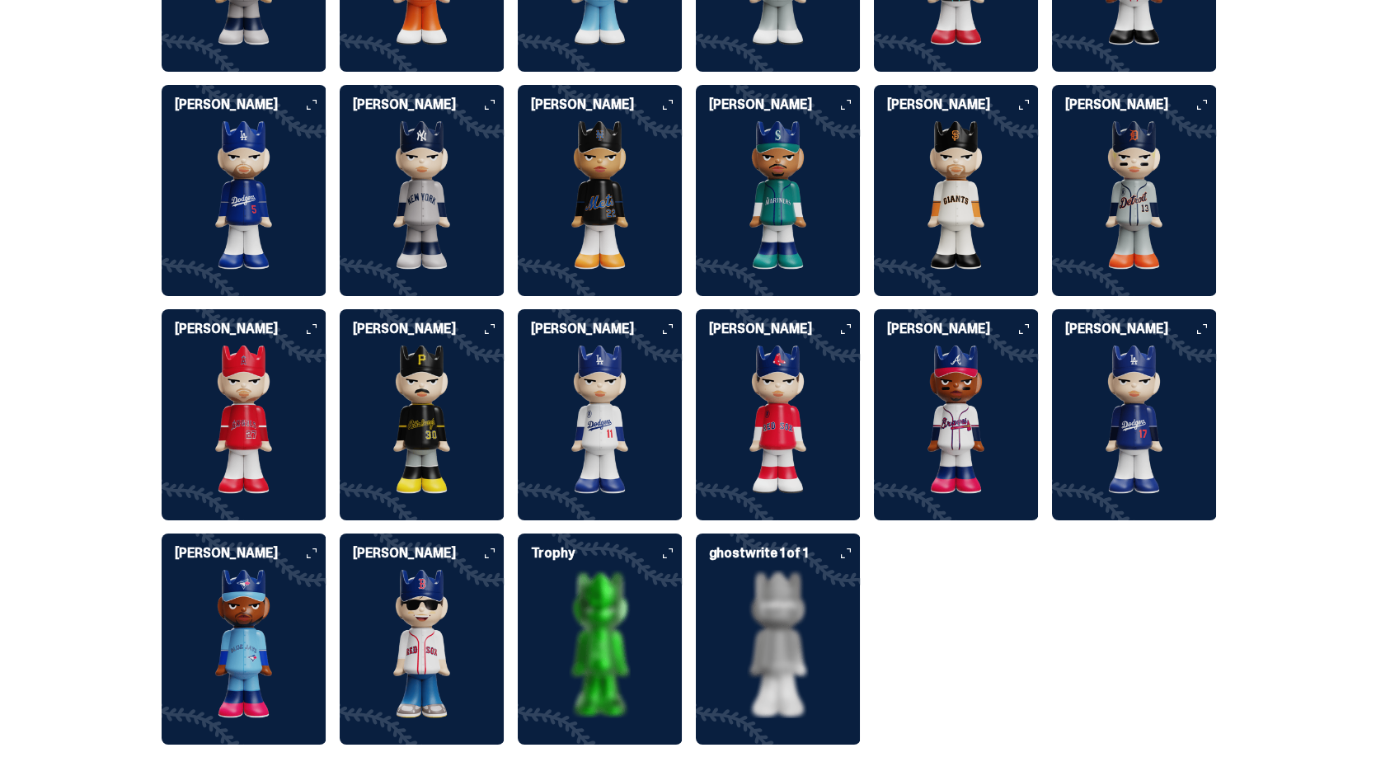
scroll to position [4338, 0]
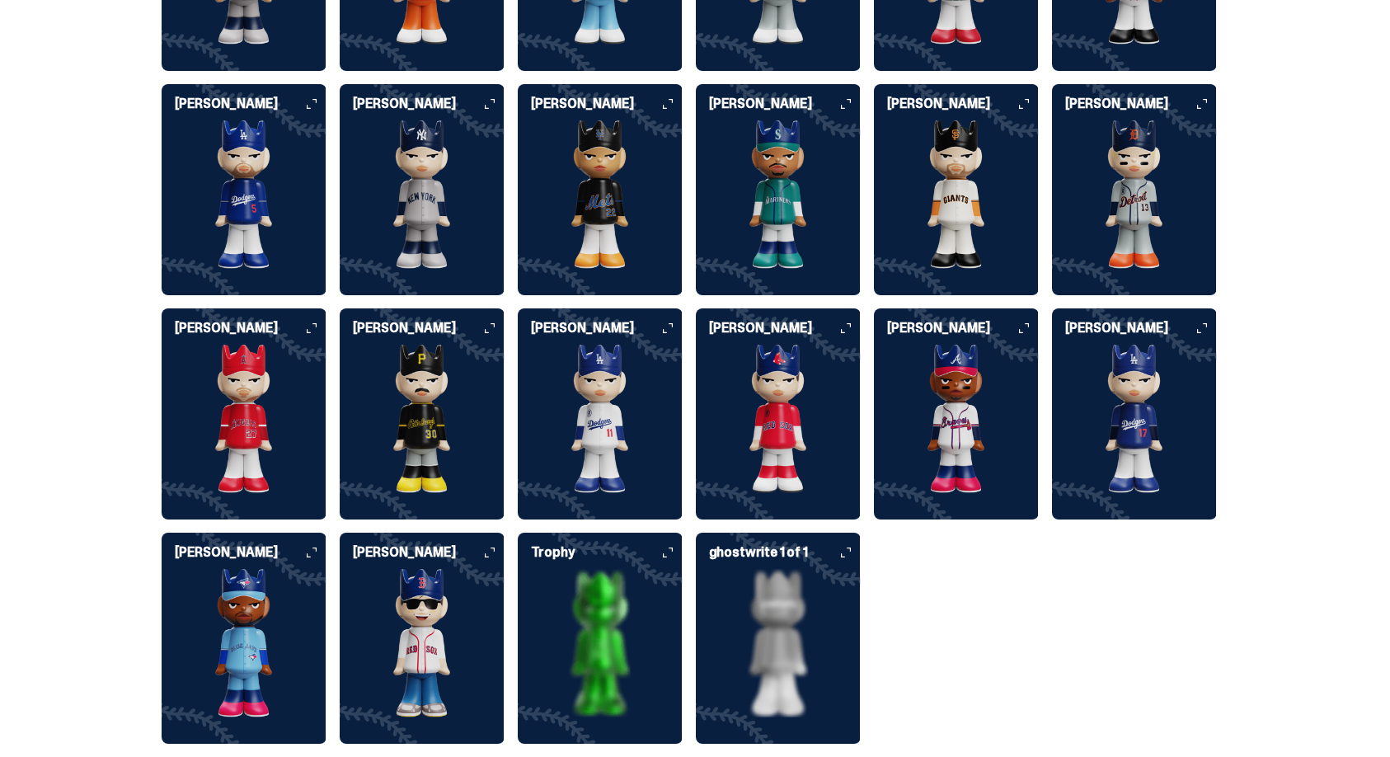
click at [442, 546] on h6 "[PERSON_NAME]" at bounding box center [429, 552] width 152 height 13
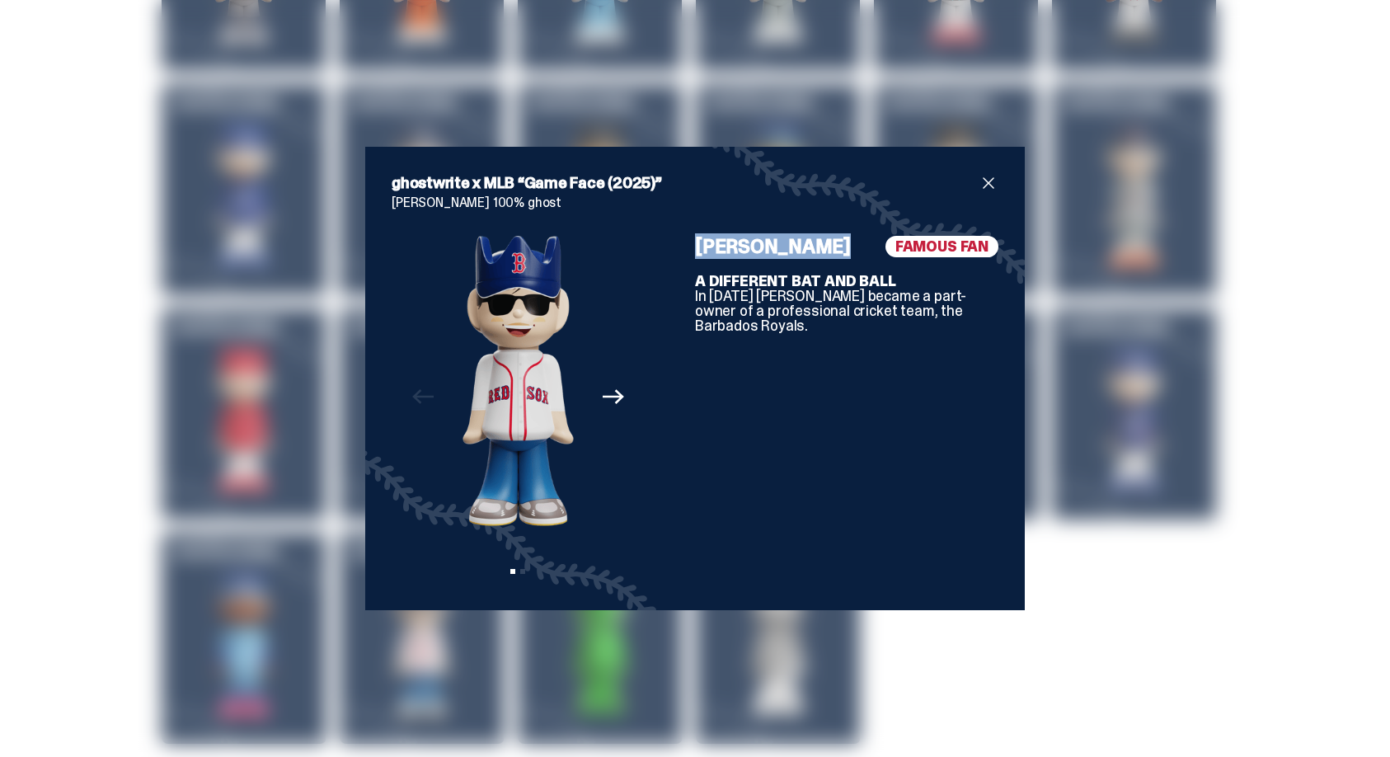
copy h4 "[PERSON_NAME]"
drag, startPoint x: 821, startPoint y: 250, endPoint x: 703, endPoint y: 250, distance: 117.9
click at [701, 249] on div "[PERSON_NAME] FAMOUS FAN" at bounding box center [846, 246] width 303 height 21
click at [989, 183] on span "close" at bounding box center [989, 183] width 20 height 20
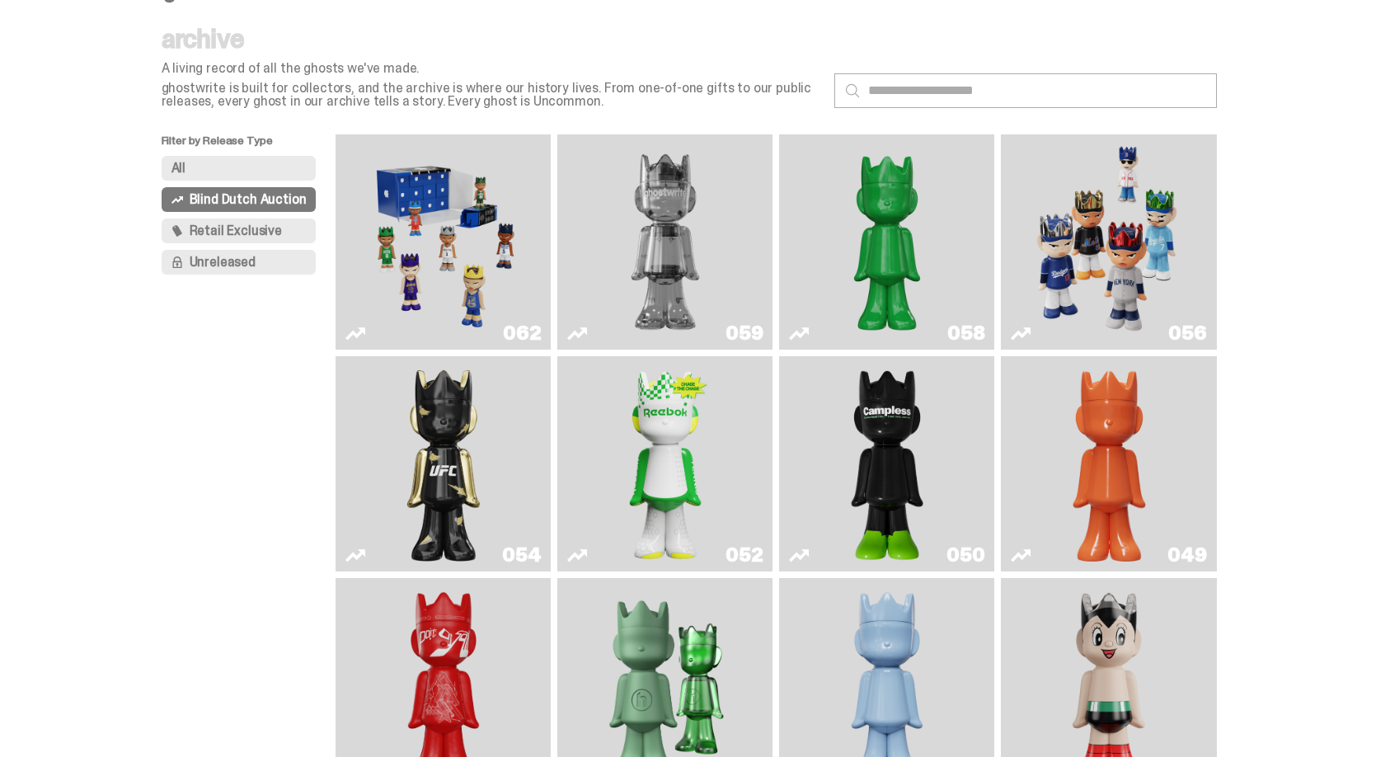
scroll to position [39, 0]
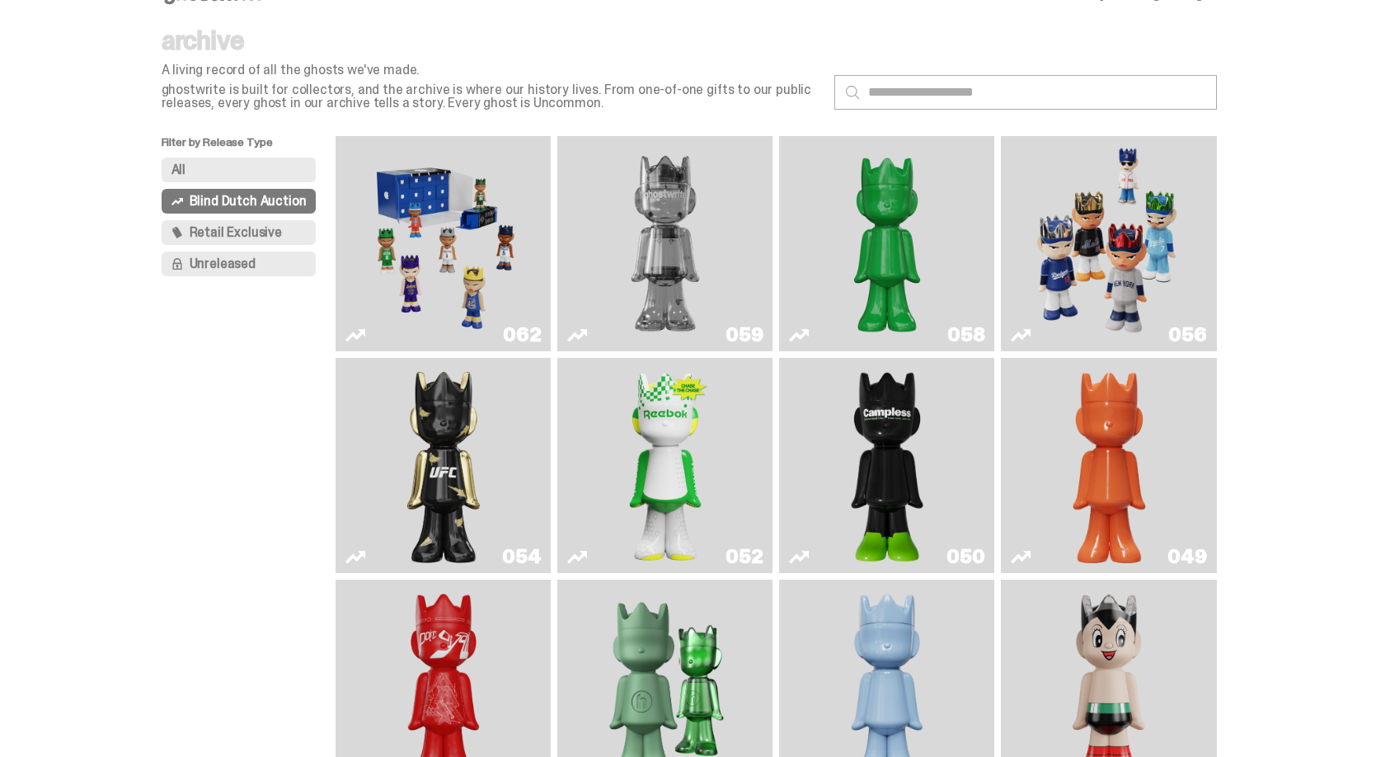
click at [501, 276] on img "Game Face (2025)" at bounding box center [444, 244] width 162 height 202
